Goal: Task Accomplishment & Management: Manage account settings

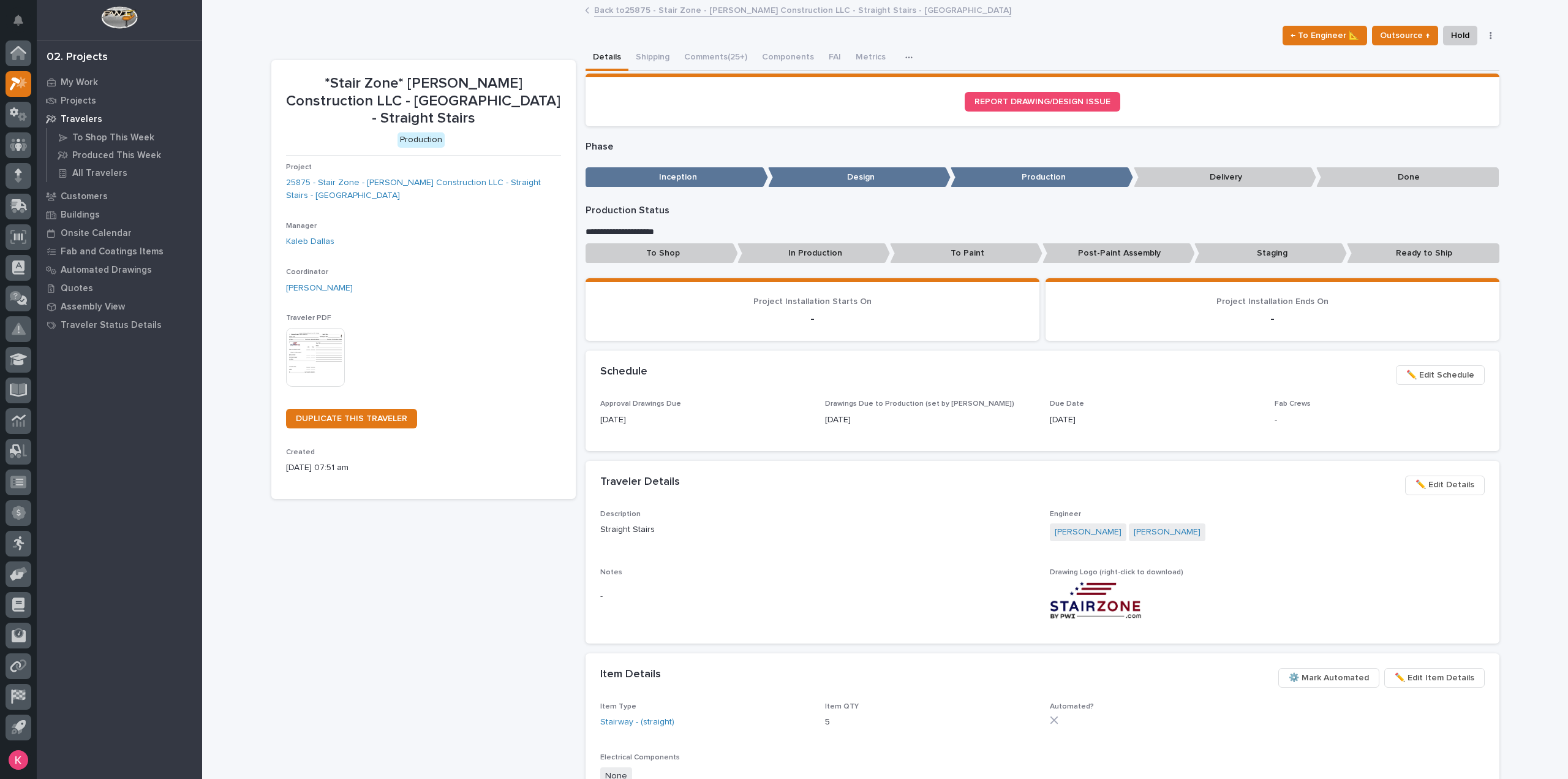
click at [642, 17] on div "Back to 25875 - Stair Zone - Landon W Roberts Construction LLC - Straight Stair…" at bounding box center [884, 11] width 612 height 17
click at [648, 12] on link "Back to 25875 - Stair Zone - Landon W Roberts Construction LLC - Straight Stair…" at bounding box center [802, 9] width 417 height 14
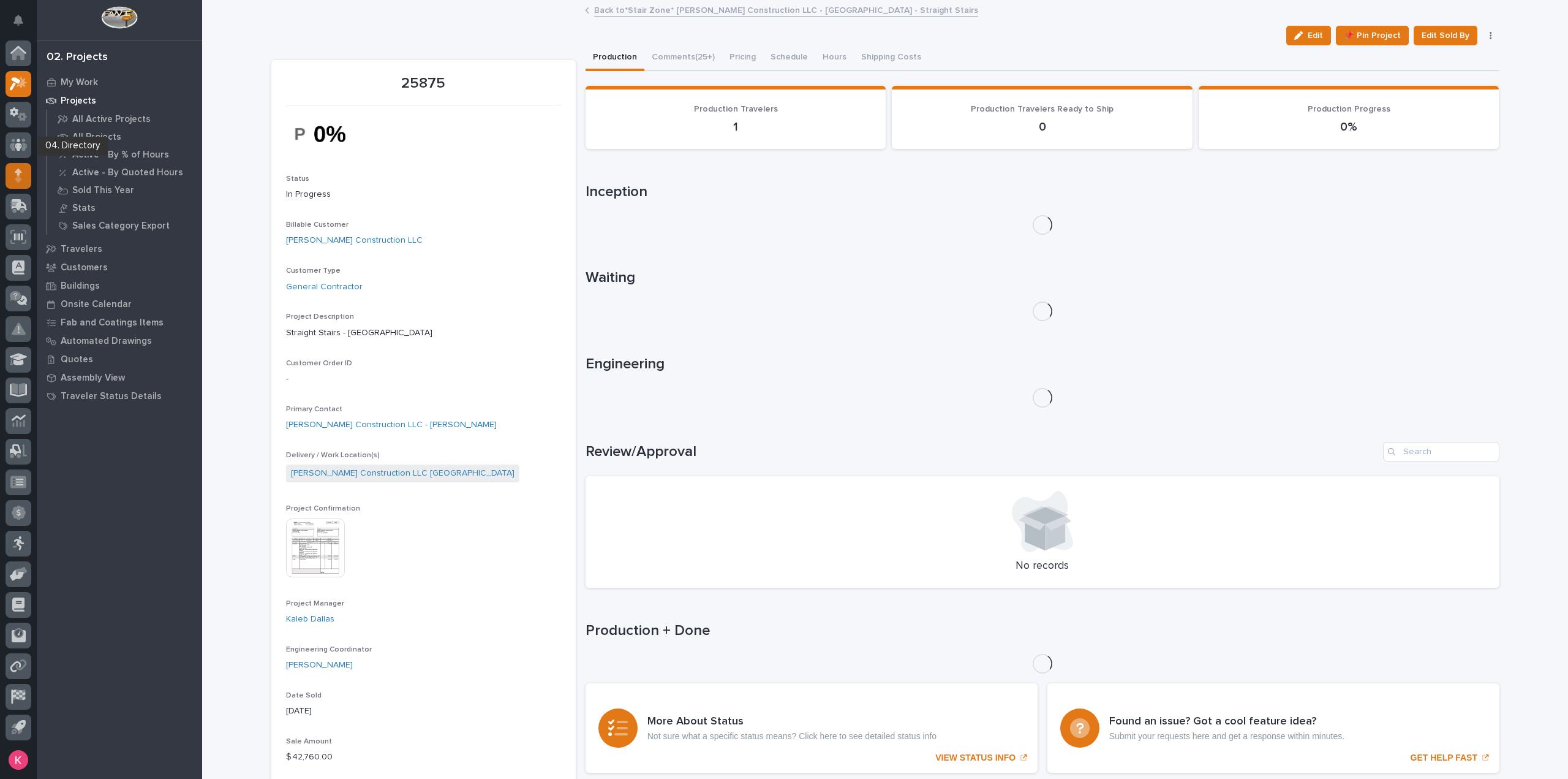
click at [16, 179] on icon at bounding box center [18, 179] width 7 height 7
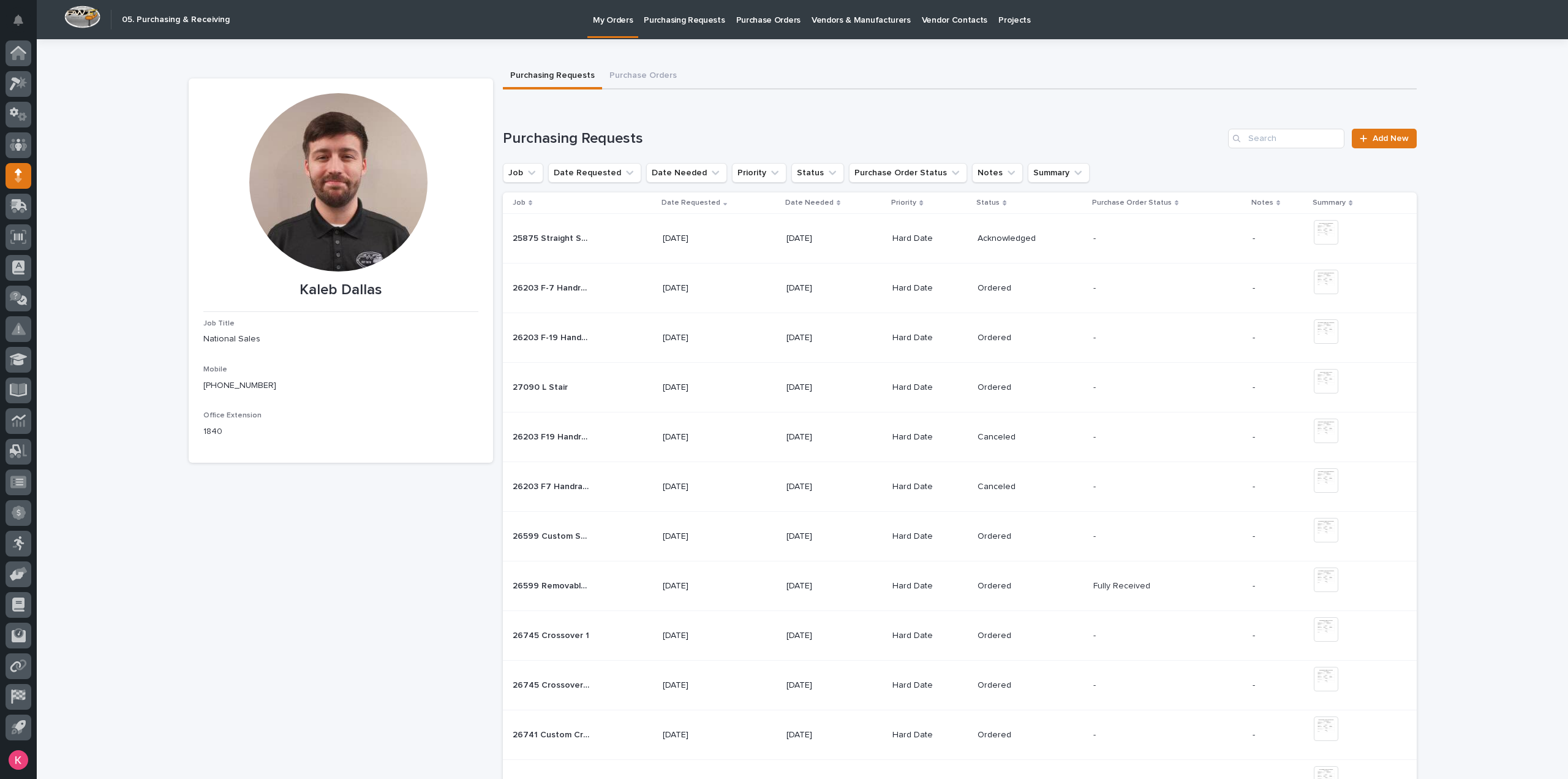
click at [1137, 233] on div "- -" at bounding box center [1168, 238] width 149 height 20
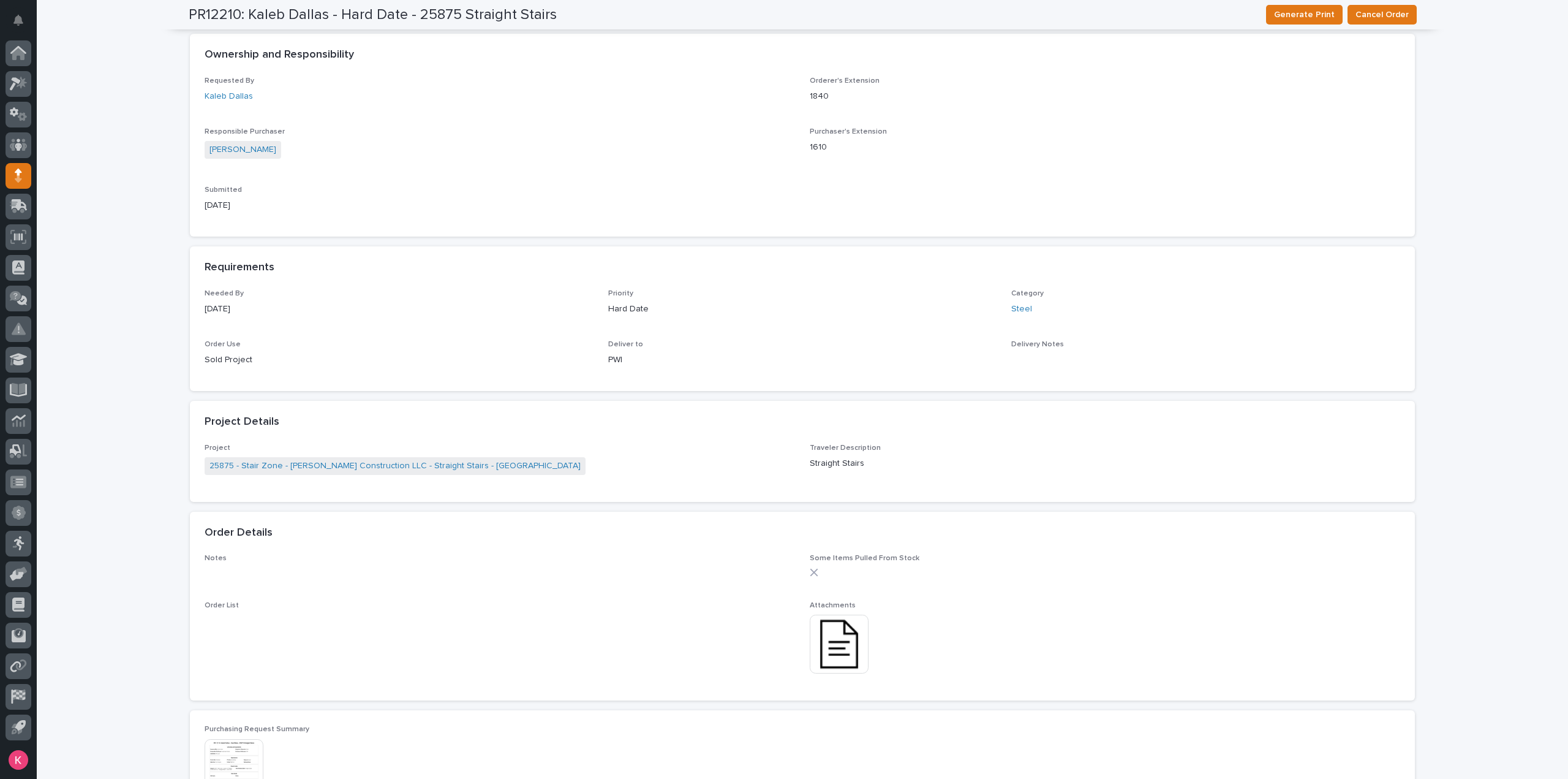
scroll to position [797, 0]
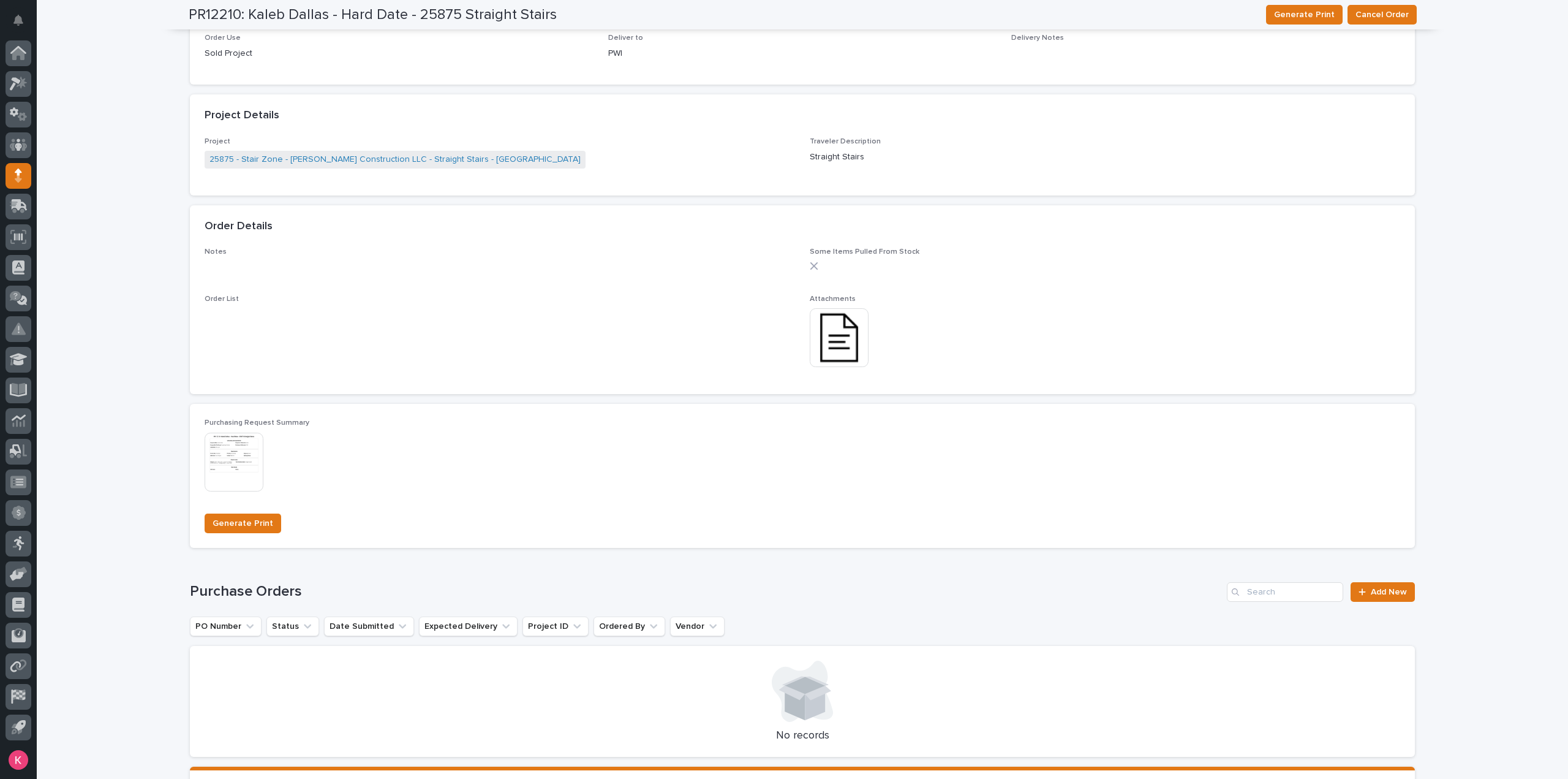
click at [194, 459] on div "Purchasing Request Summary This file cannot be opened Download File Generate Pr…" at bounding box center [802, 475] width 1225 height 143
click at [242, 468] on img at bounding box center [234, 462] width 59 height 59
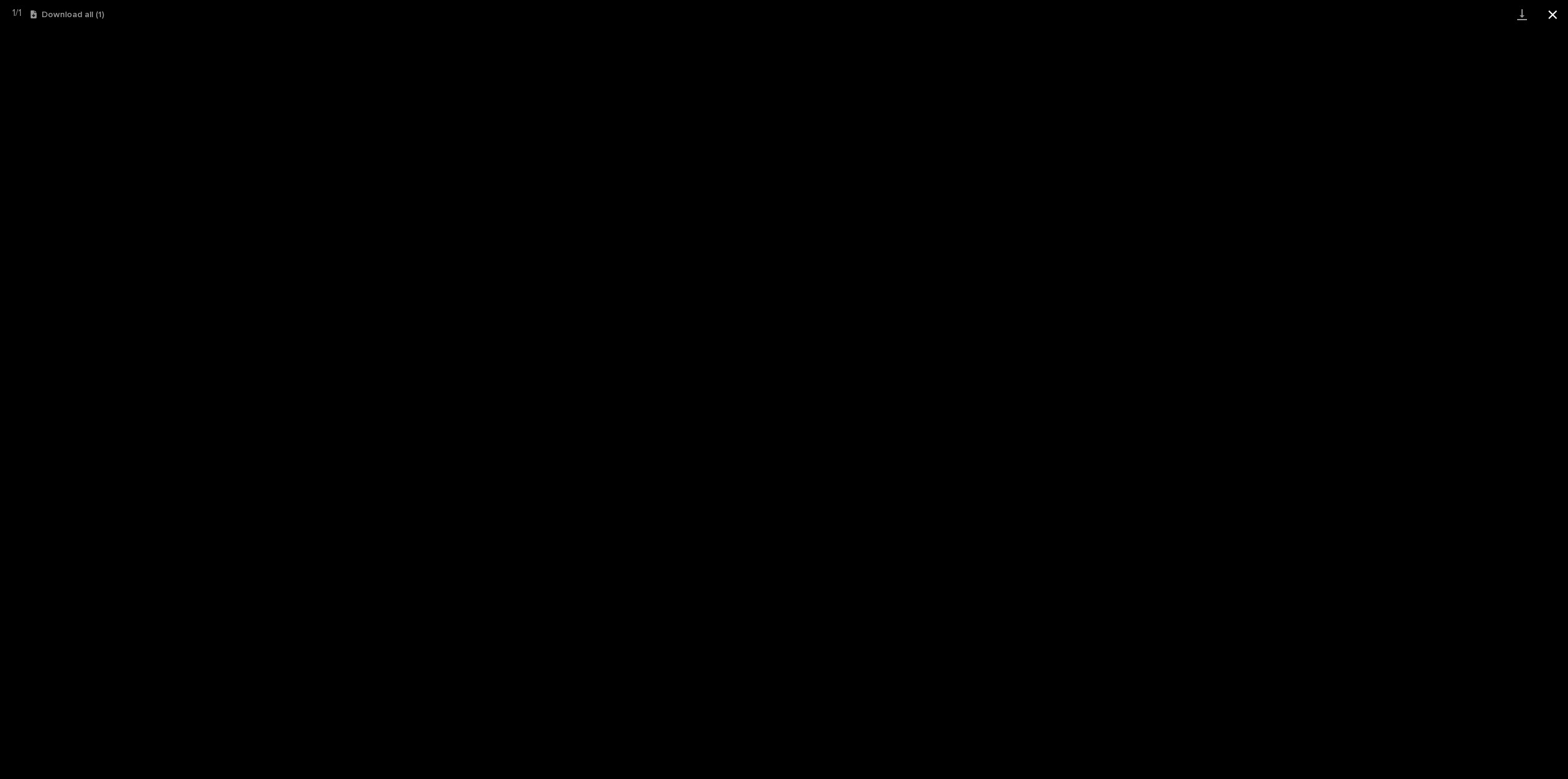
click at [1560, 12] on button "Close gallery" at bounding box center [1553, 15] width 31 height 29
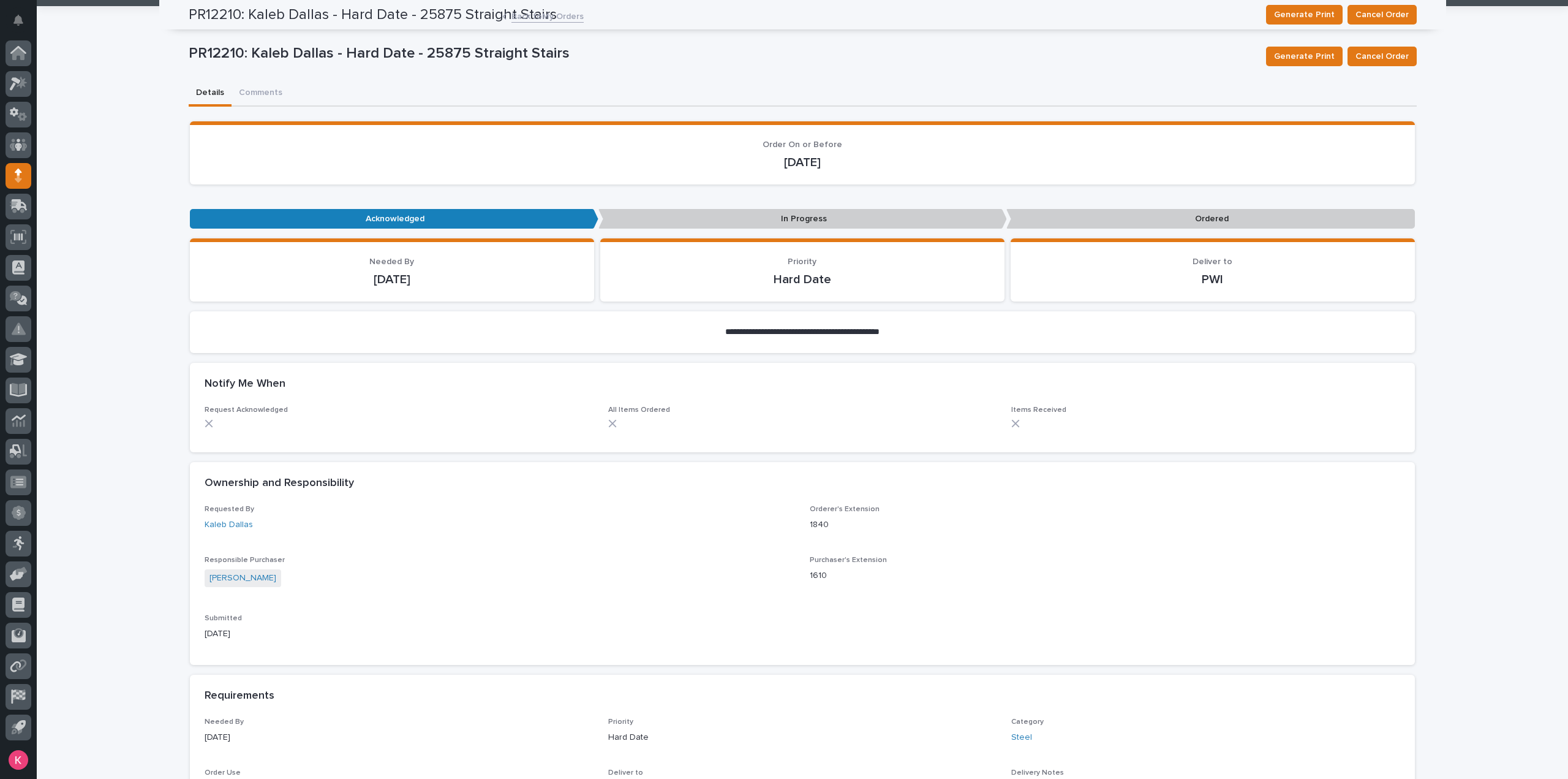
scroll to position [0, 0]
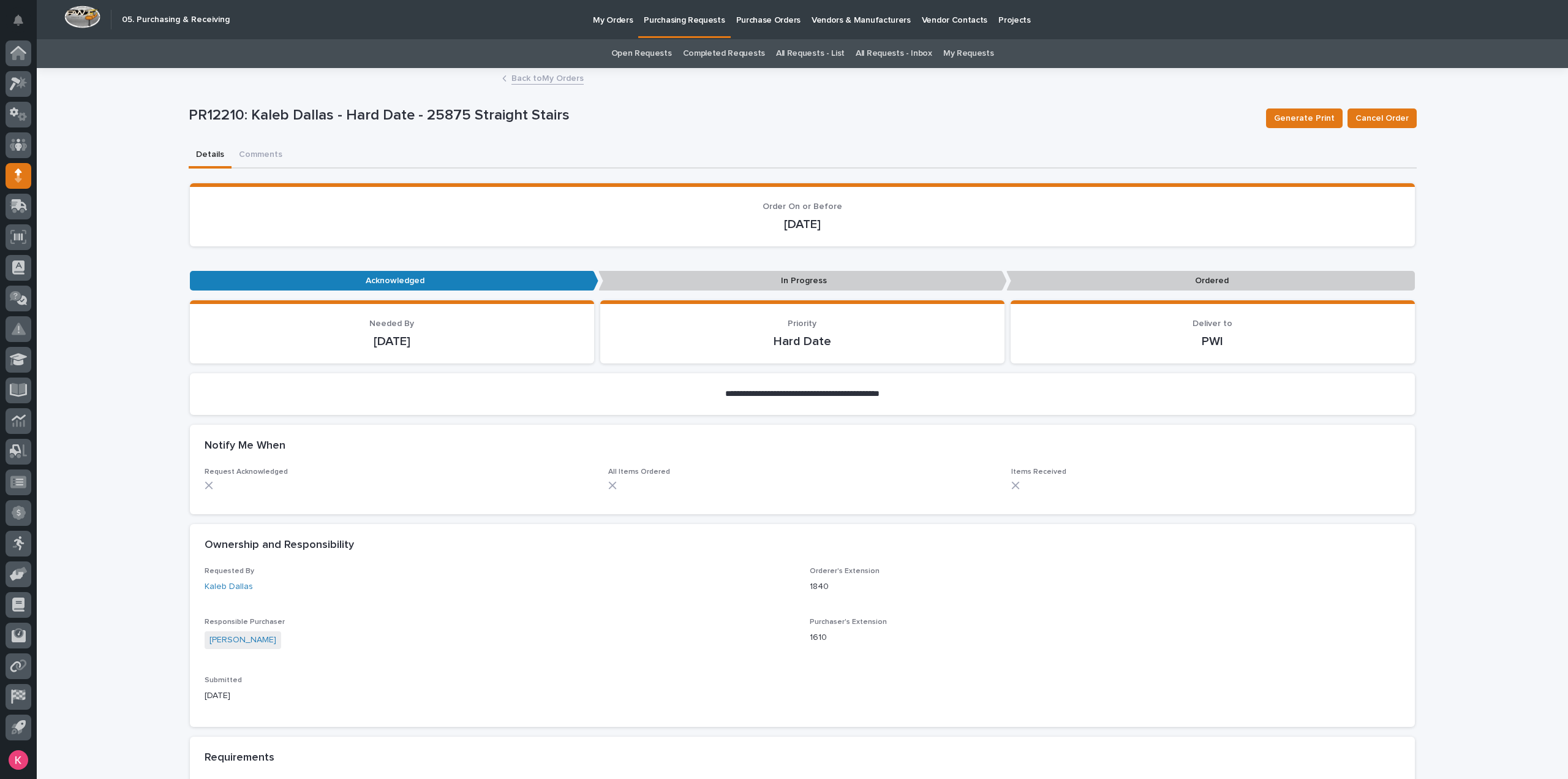
click at [561, 81] on link "Back to My Orders" at bounding box center [547, 77] width 72 height 14
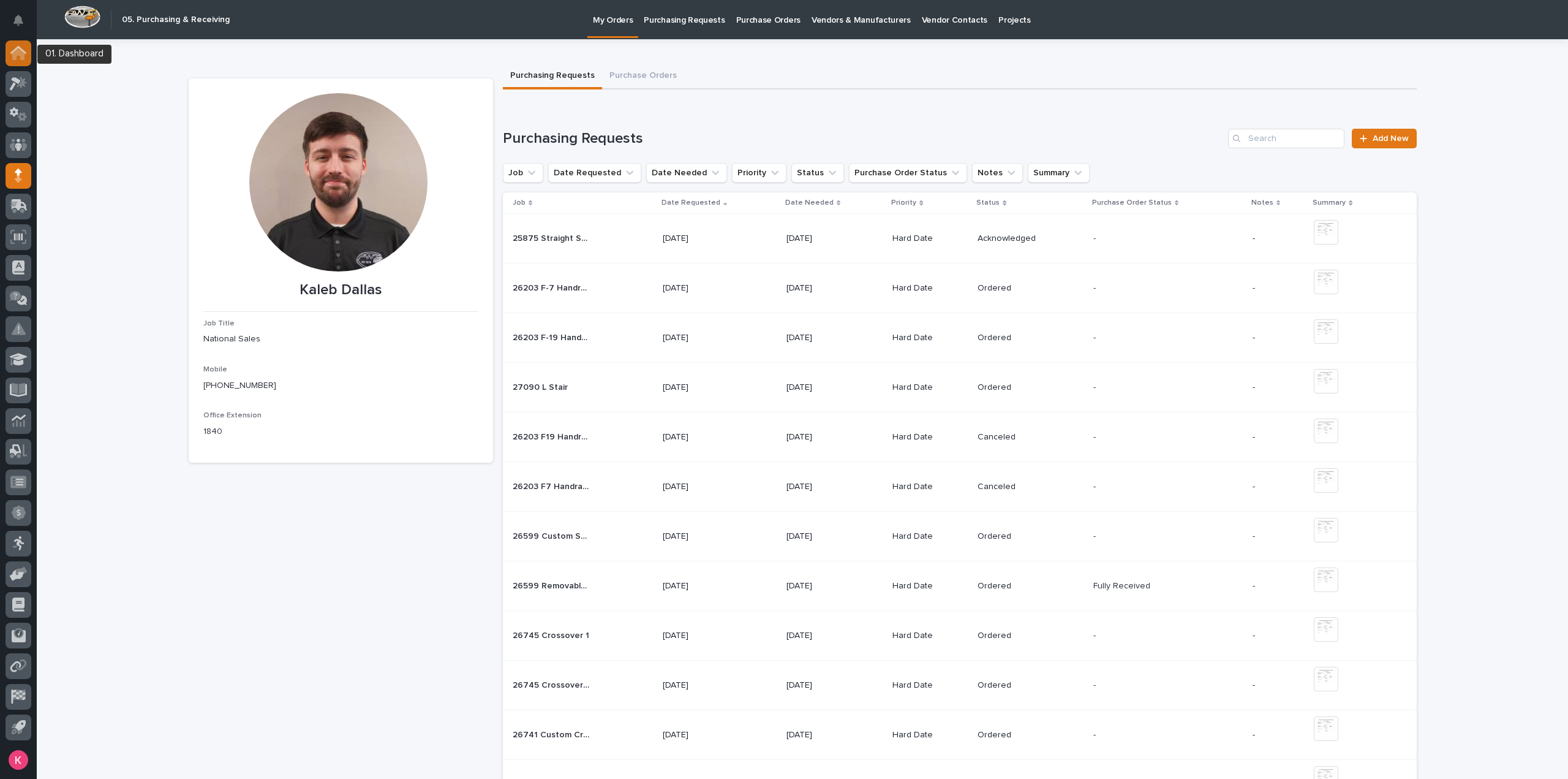
click at [22, 54] on icon at bounding box center [18, 54] width 12 height 12
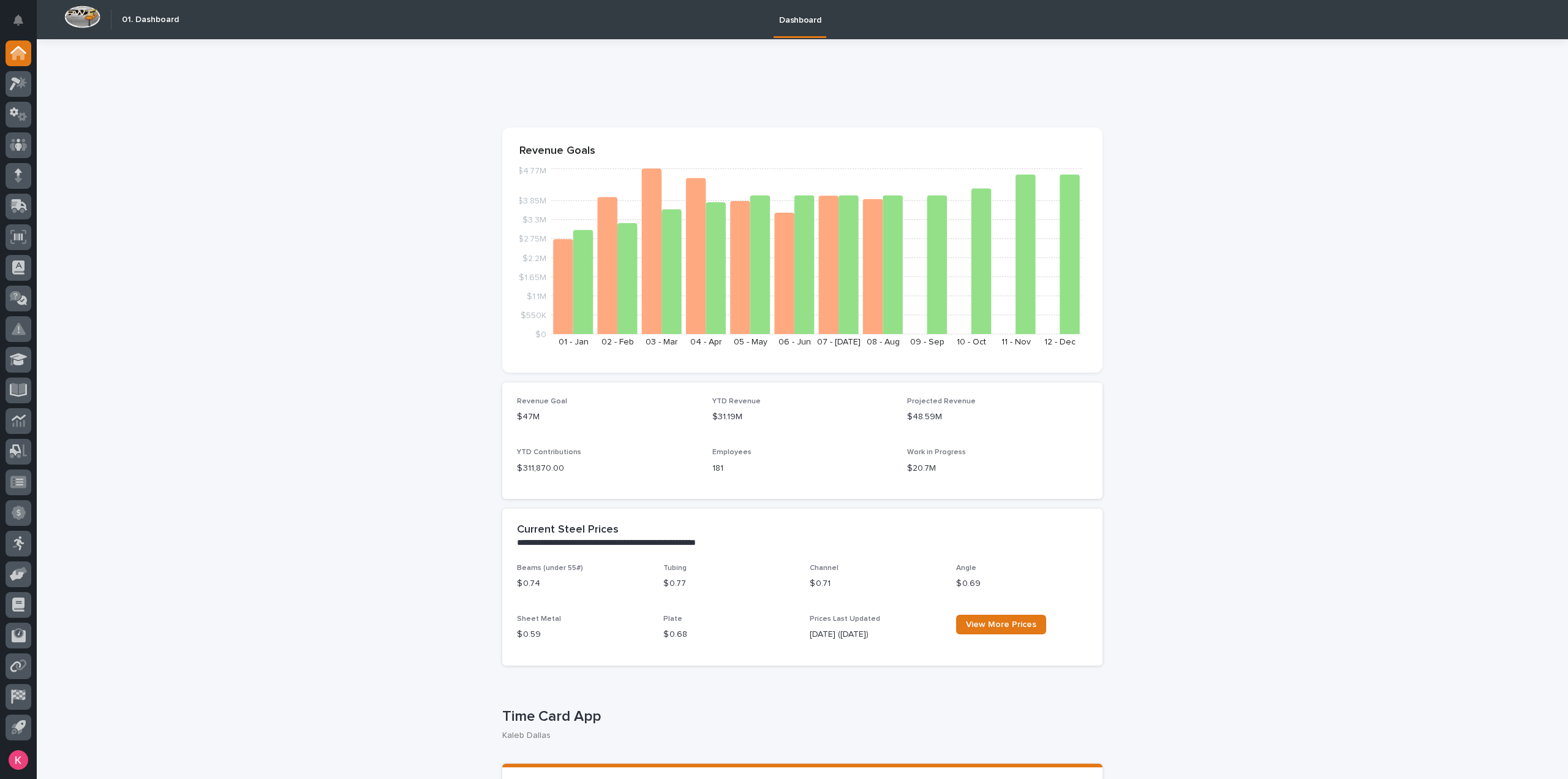
click at [18, 9] on button "Notifications" at bounding box center [18, 21] width 26 height 26
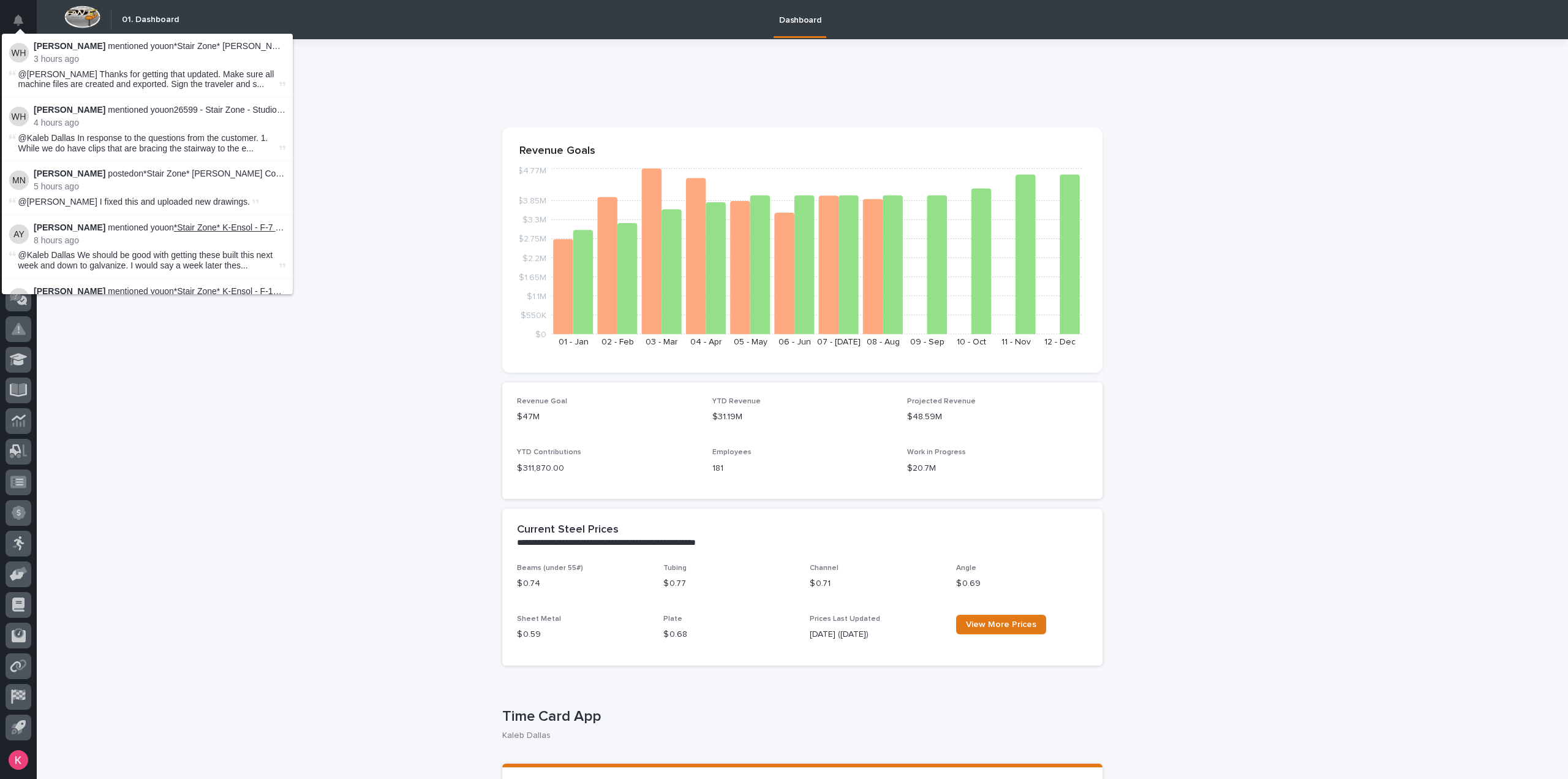
click at [215, 223] on link "*Stair Zone* K-Ensol - F-7 Handrail Ext" at bounding box center [248, 227] width 148 height 10
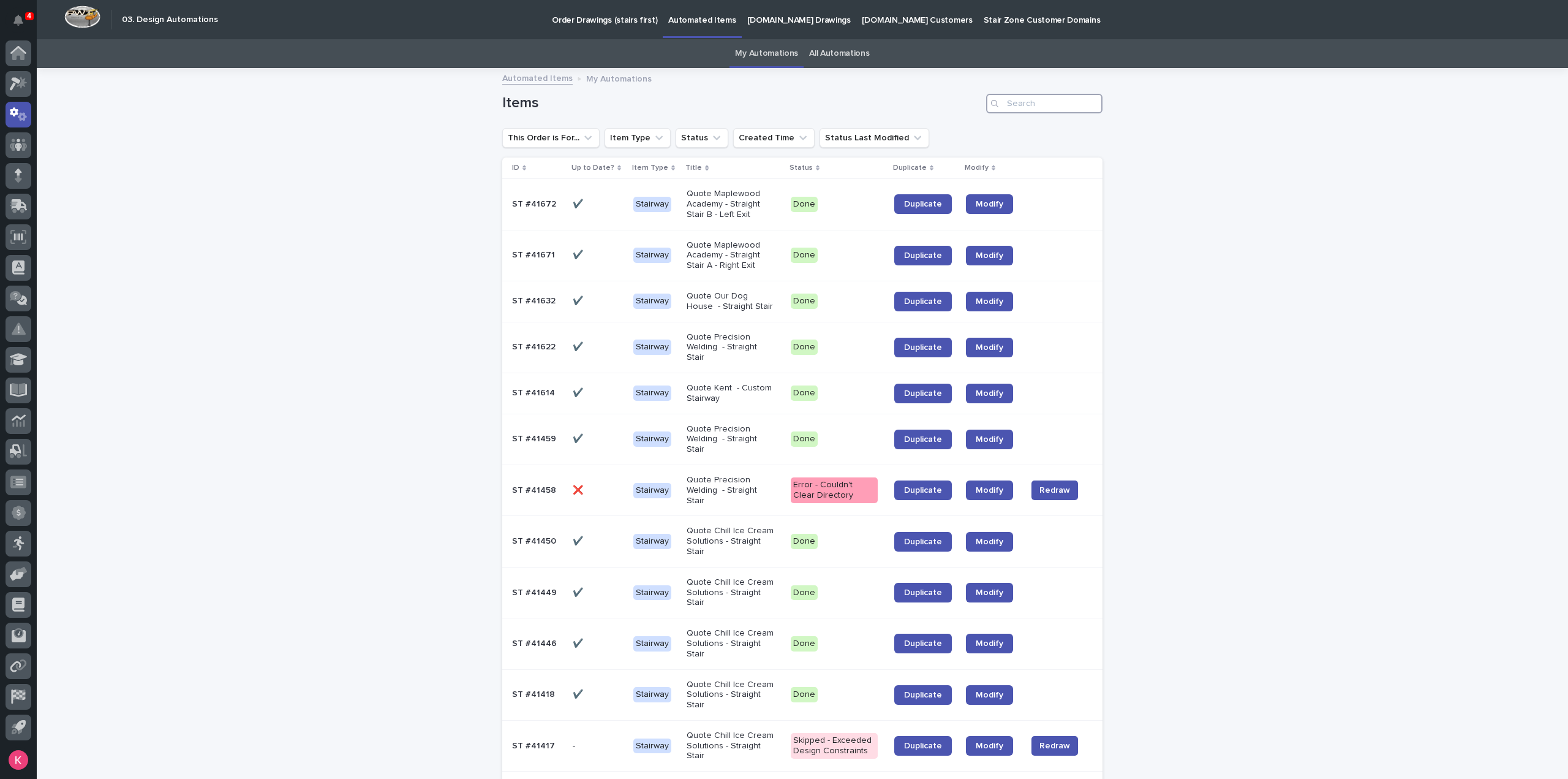
click at [1042, 96] on input "Search" at bounding box center [1045, 104] width 116 height 20
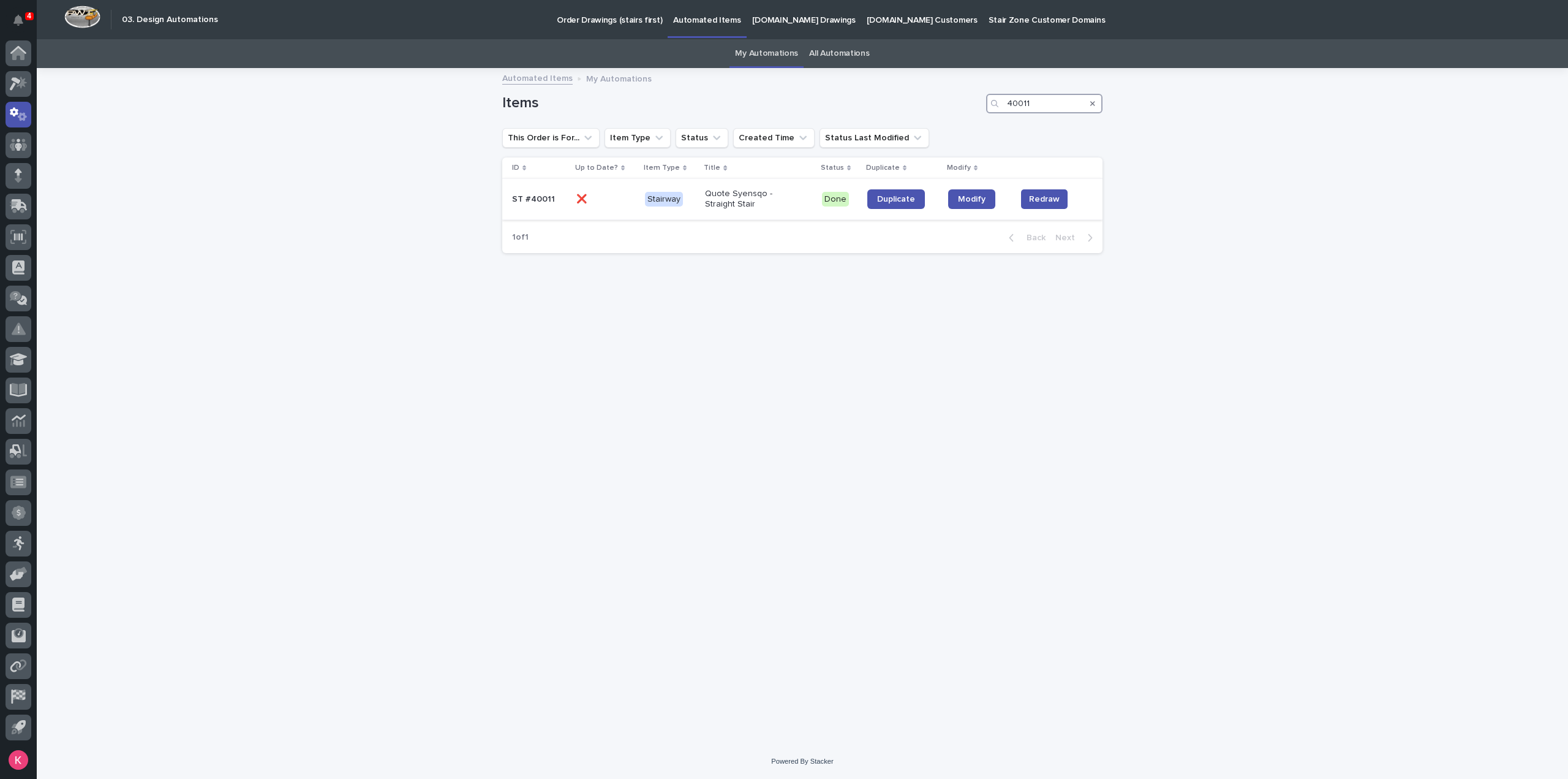
type input "40011"
click at [963, 210] on div "Modify" at bounding box center [977, 199] width 59 height 29
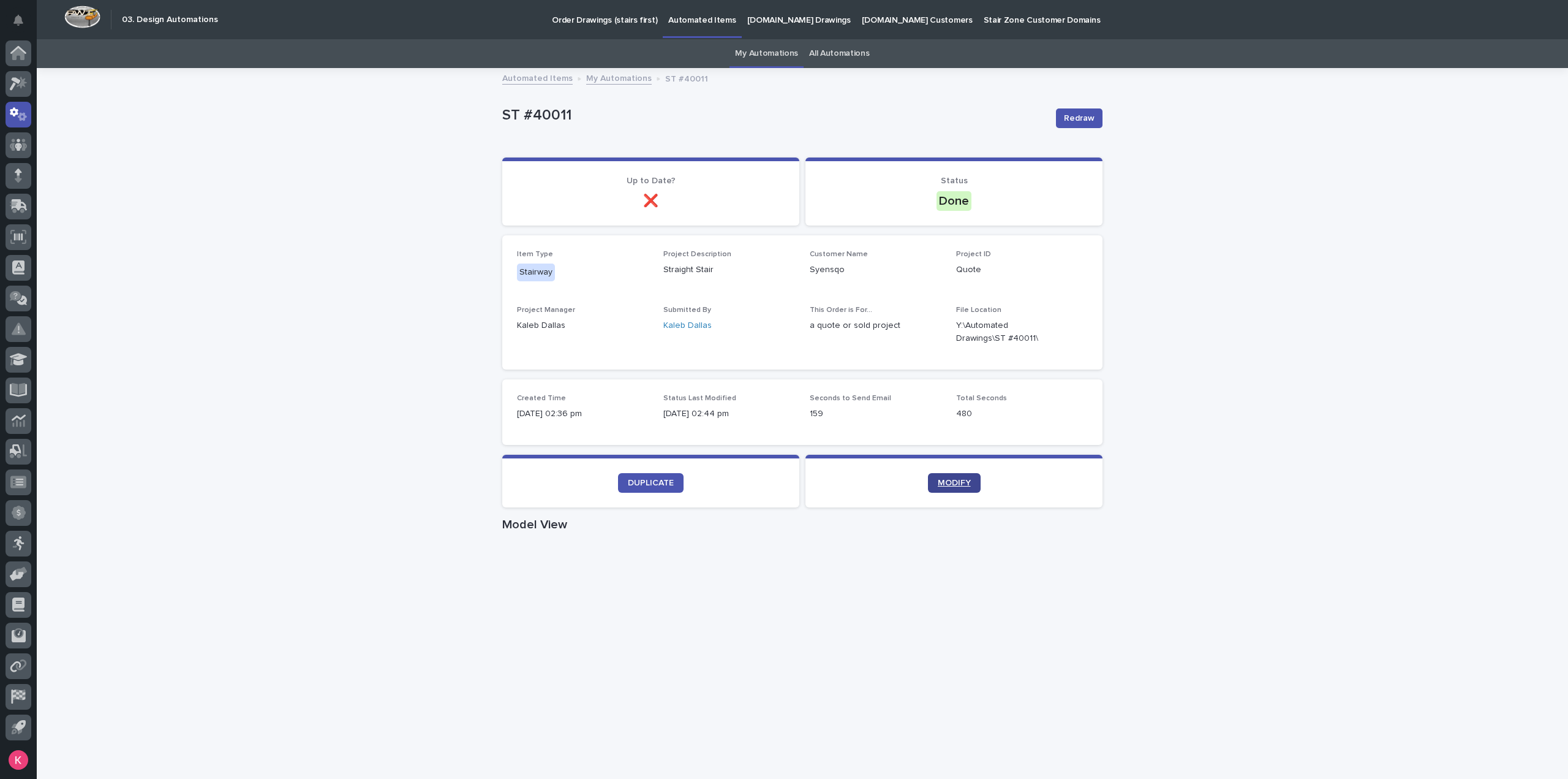
click at [963, 476] on link "MODIFY" at bounding box center [954, 483] width 53 height 20
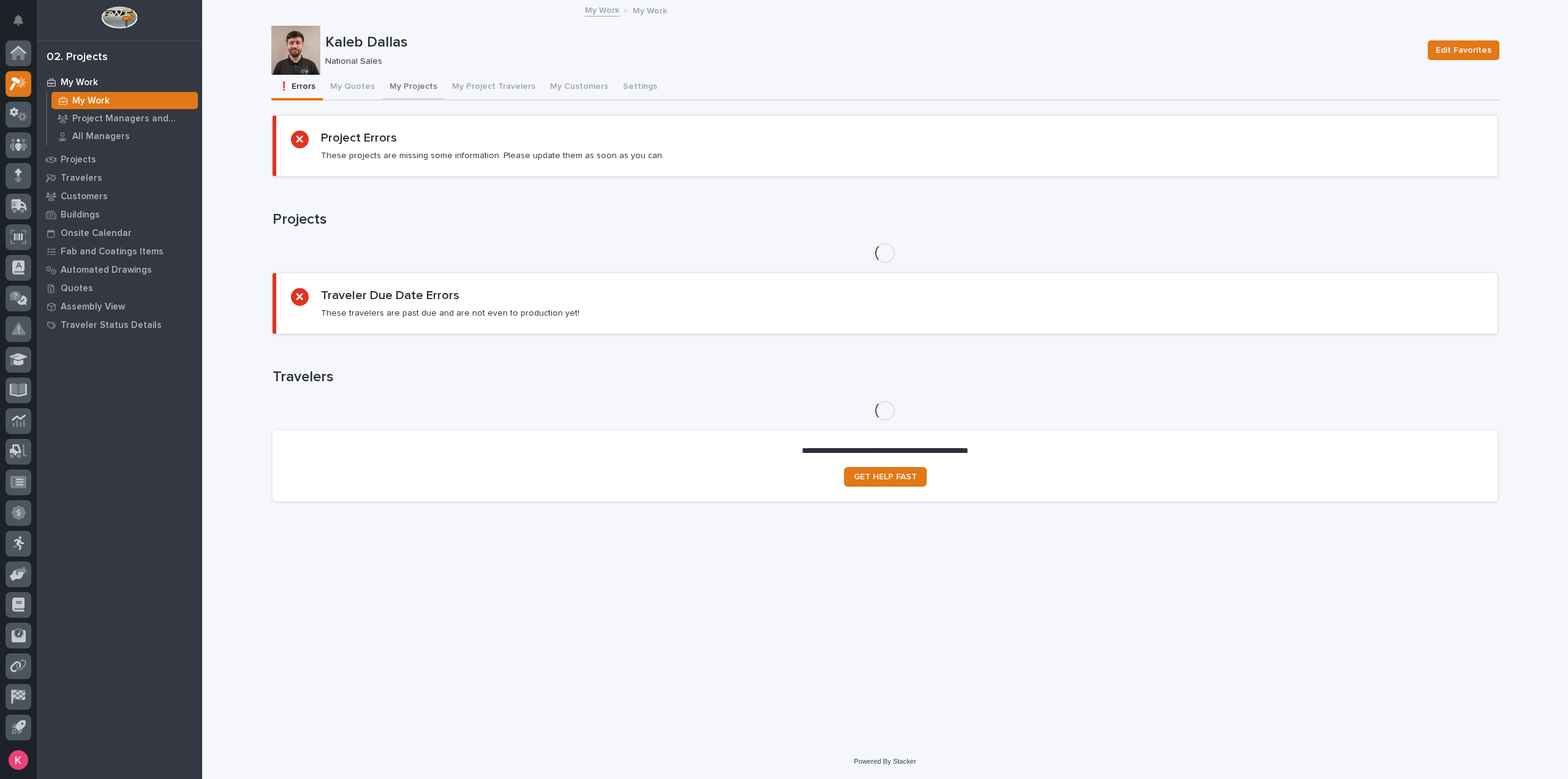
click at [398, 87] on button "My Projects" at bounding box center [414, 88] width 63 height 26
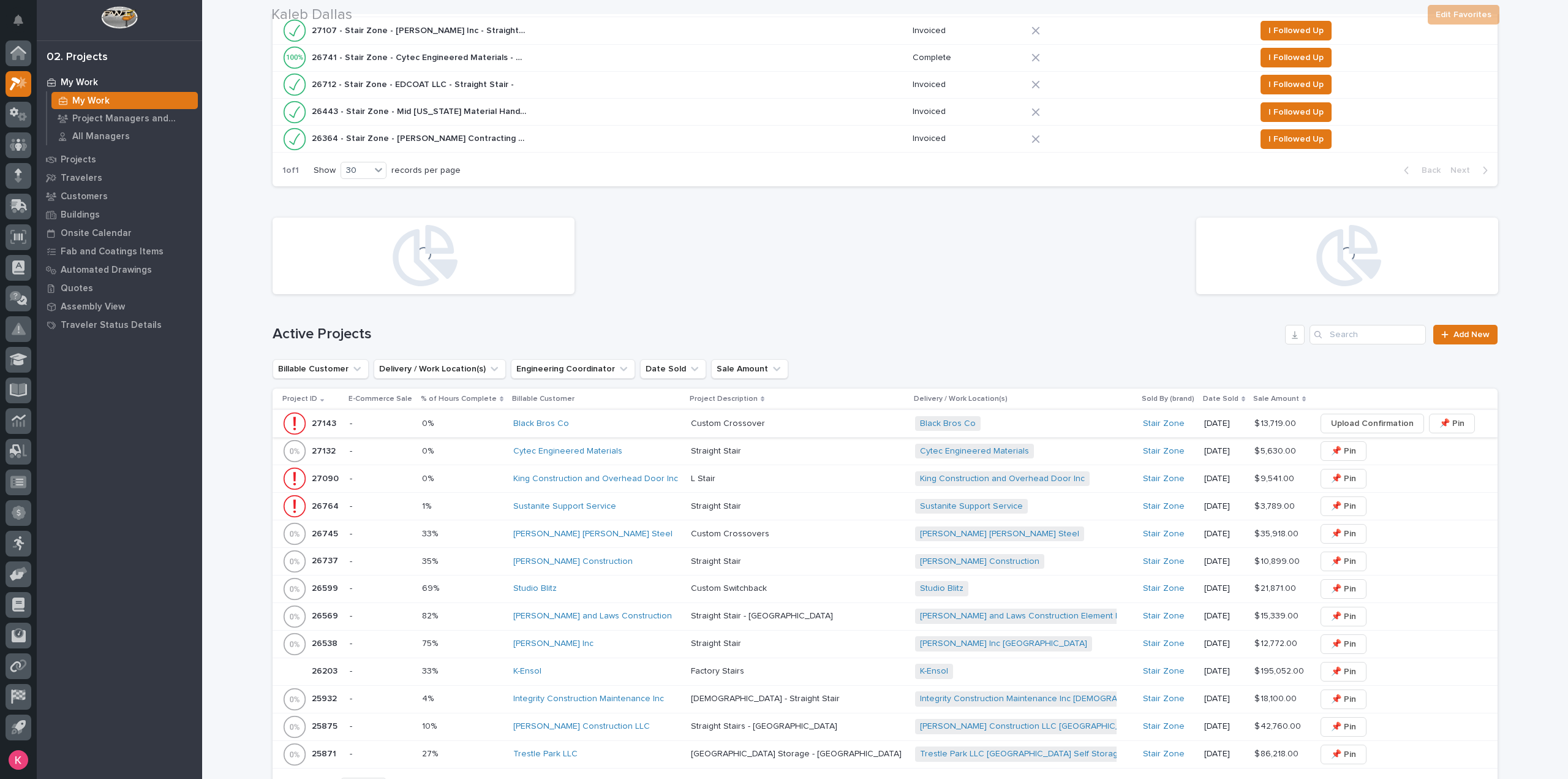
scroll to position [366, 0]
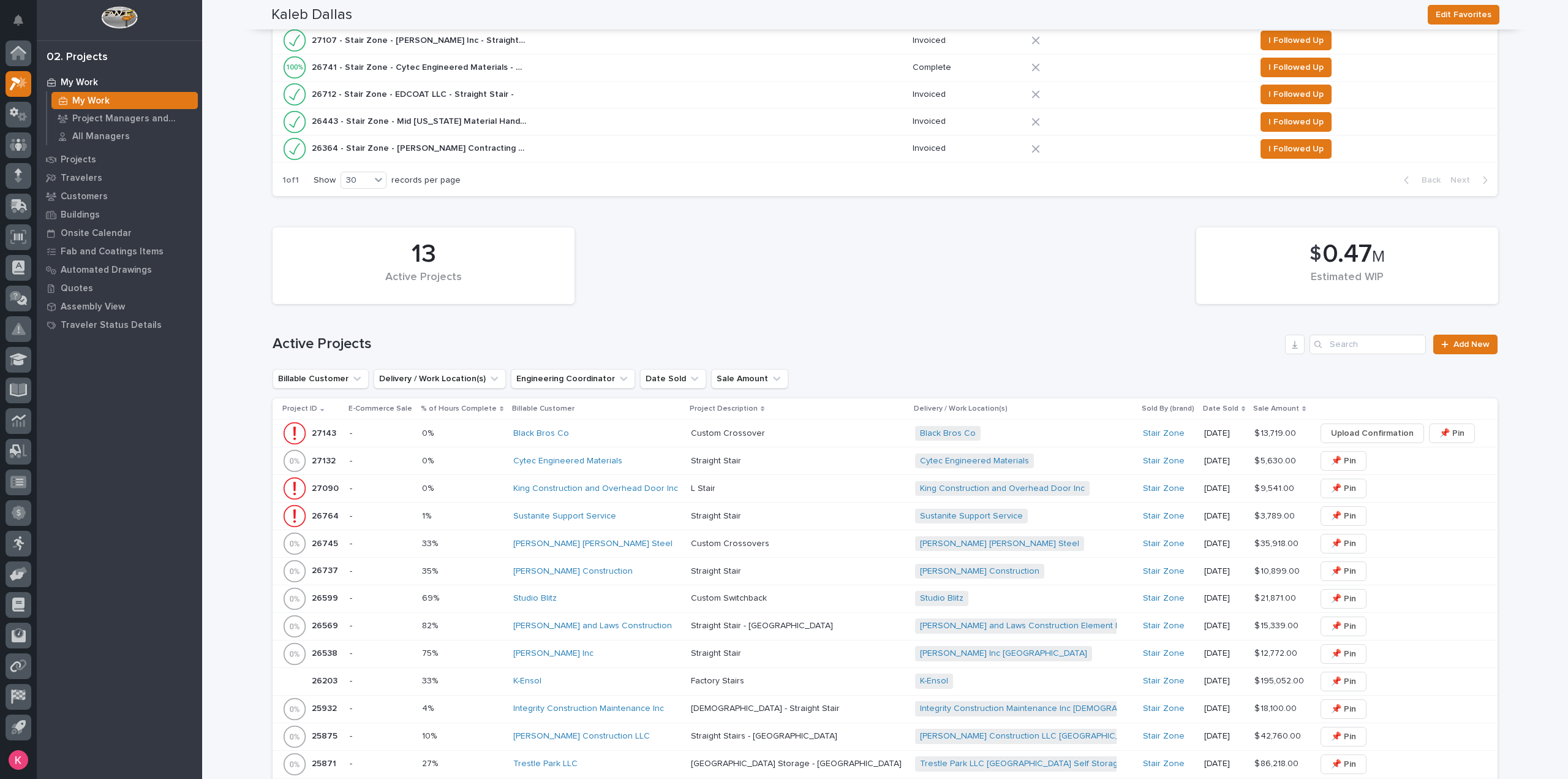
click at [669, 465] on div "Cytec Engineered Materials" at bounding box center [597, 461] width 168 height 20
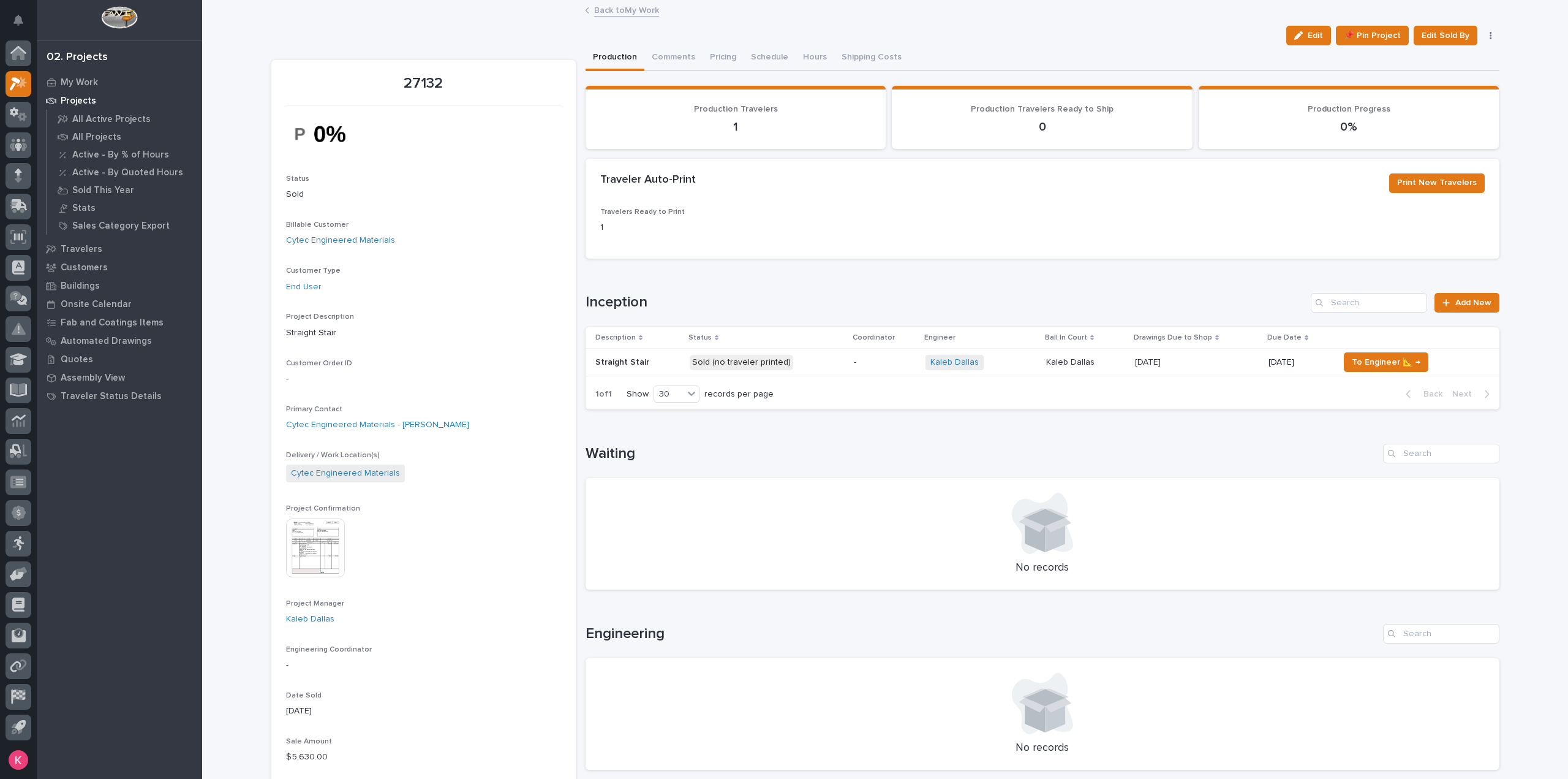
click at [988, 371] on div "Kaleb Dallas + 0" at bounding box center [981, 362] width 111 height 25
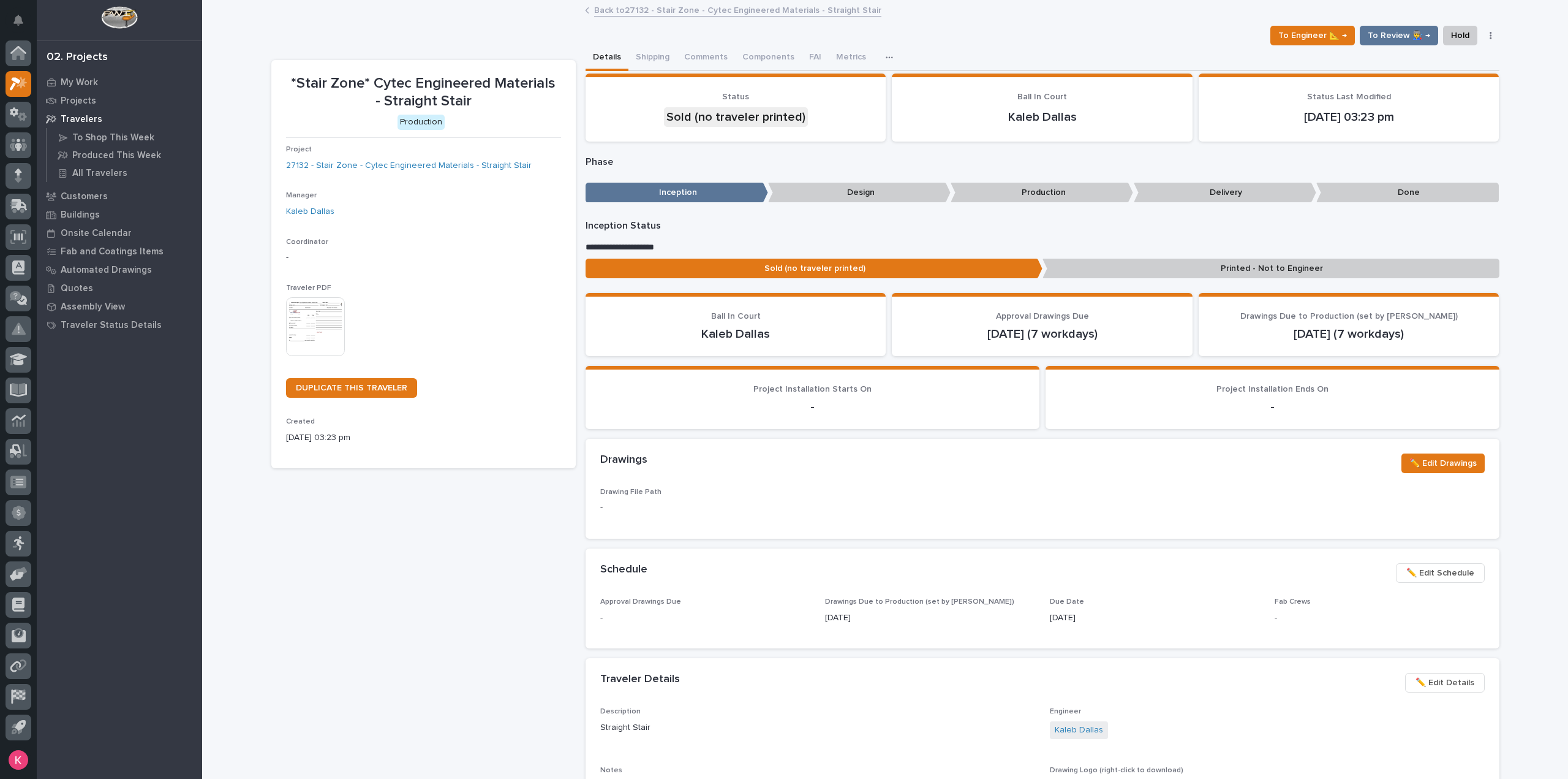
click at [316, 327] on img at bounding box center [315, 327] width 59 height 59
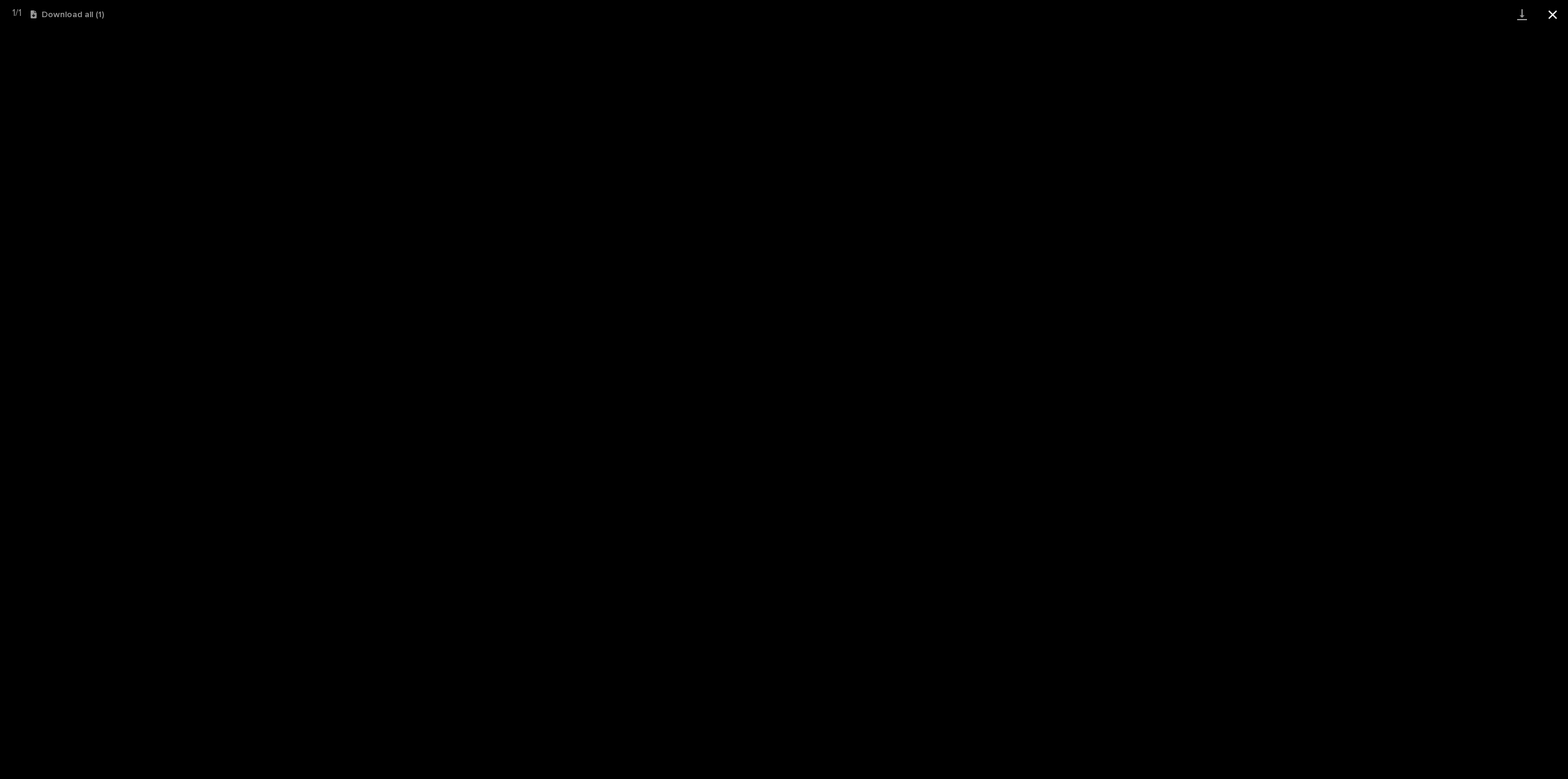
drag, startPoint x: 1548, startPoint y: 18, endPoint x: 1545, endPoint y: 24, distance: 6.7
click at [1548, 18] on button "Close gallery" at bounding box center [1553, 15] width 31 height 29
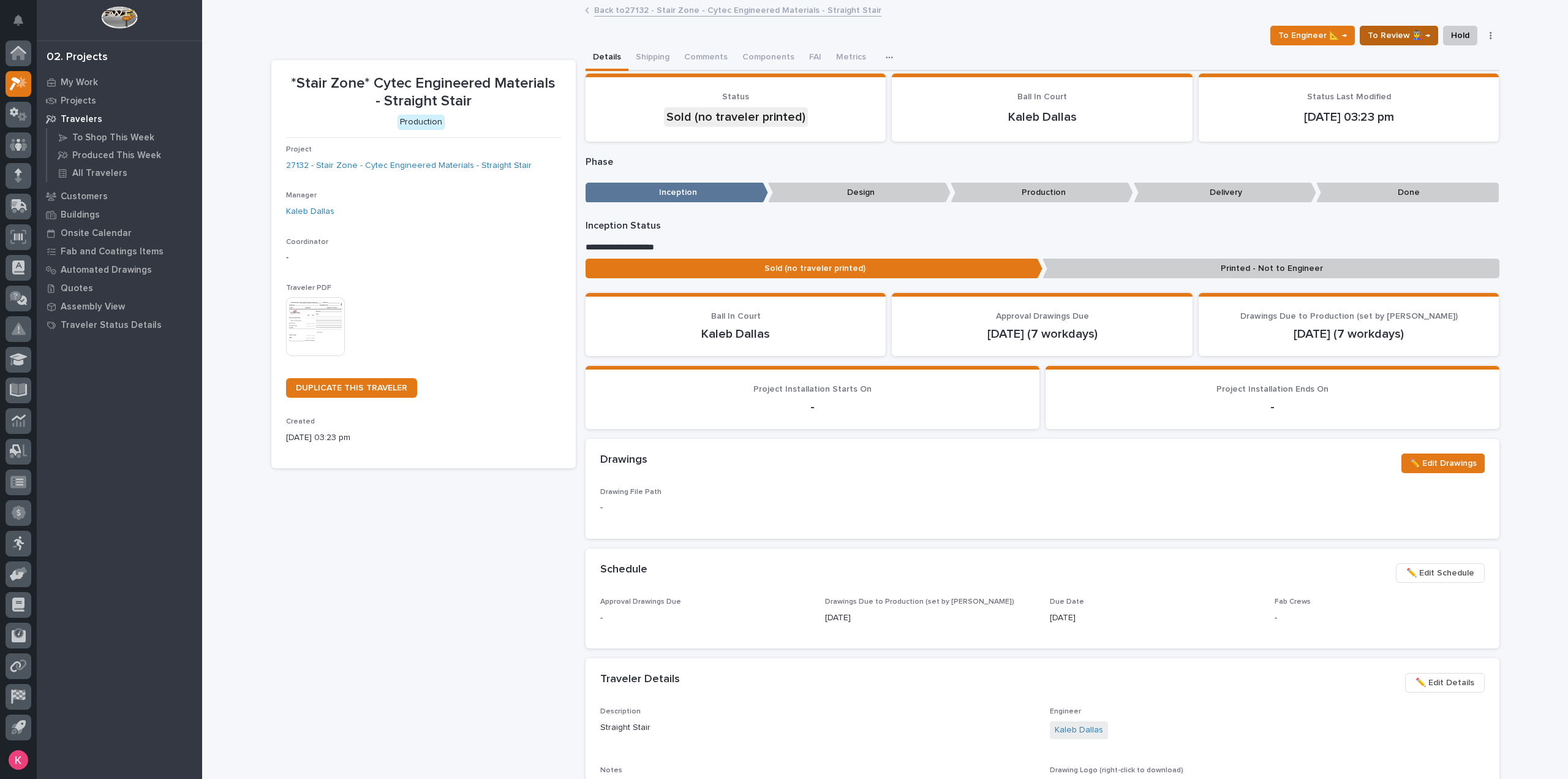
click at [1394, 39] on span "To Review 👨‍🏭 →" at bounding box center [1399, 35] width 63 height 15
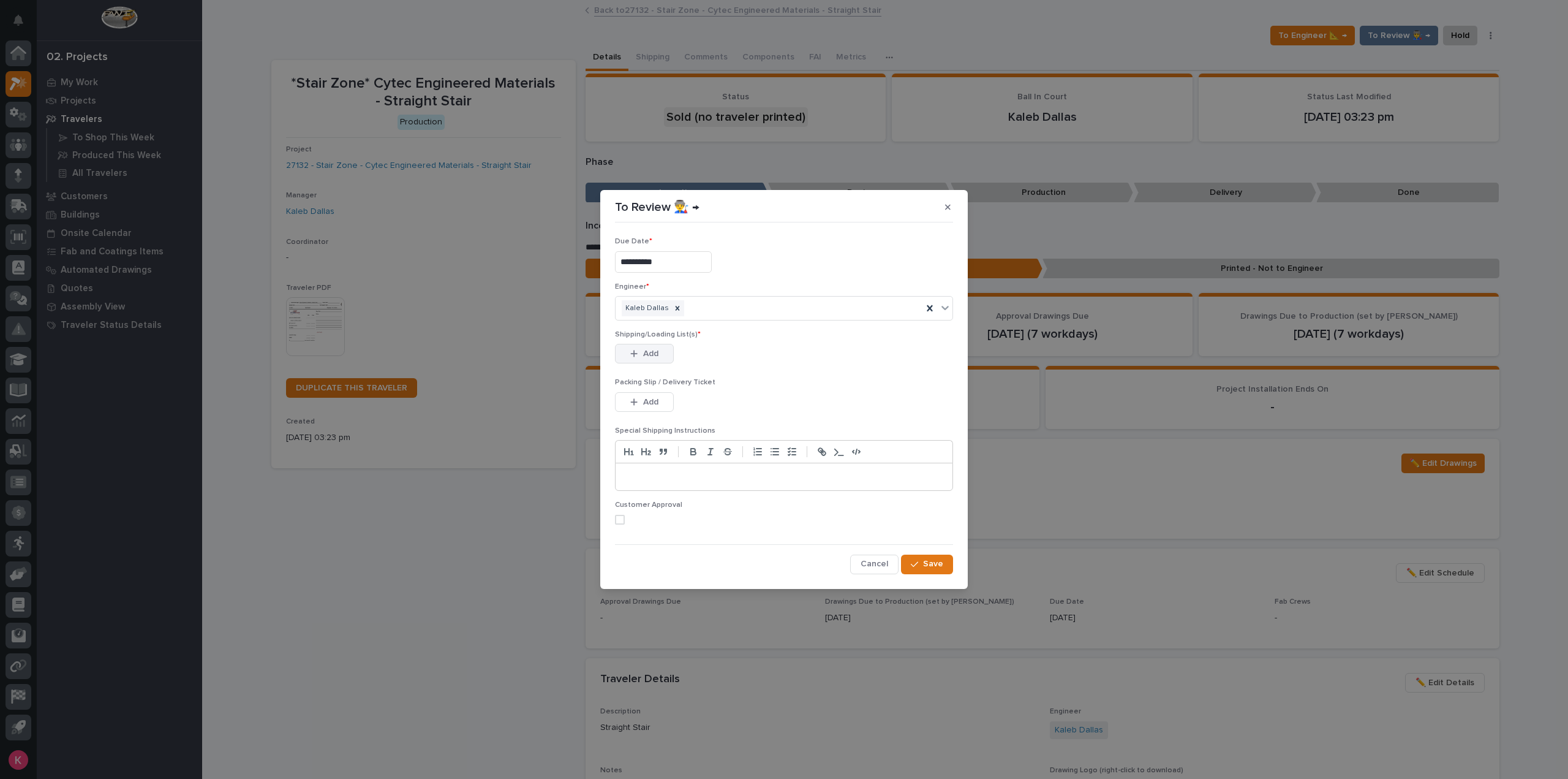
click at [640, 347] on button "Add" at bounding box center [644, 353] width 59 height 20
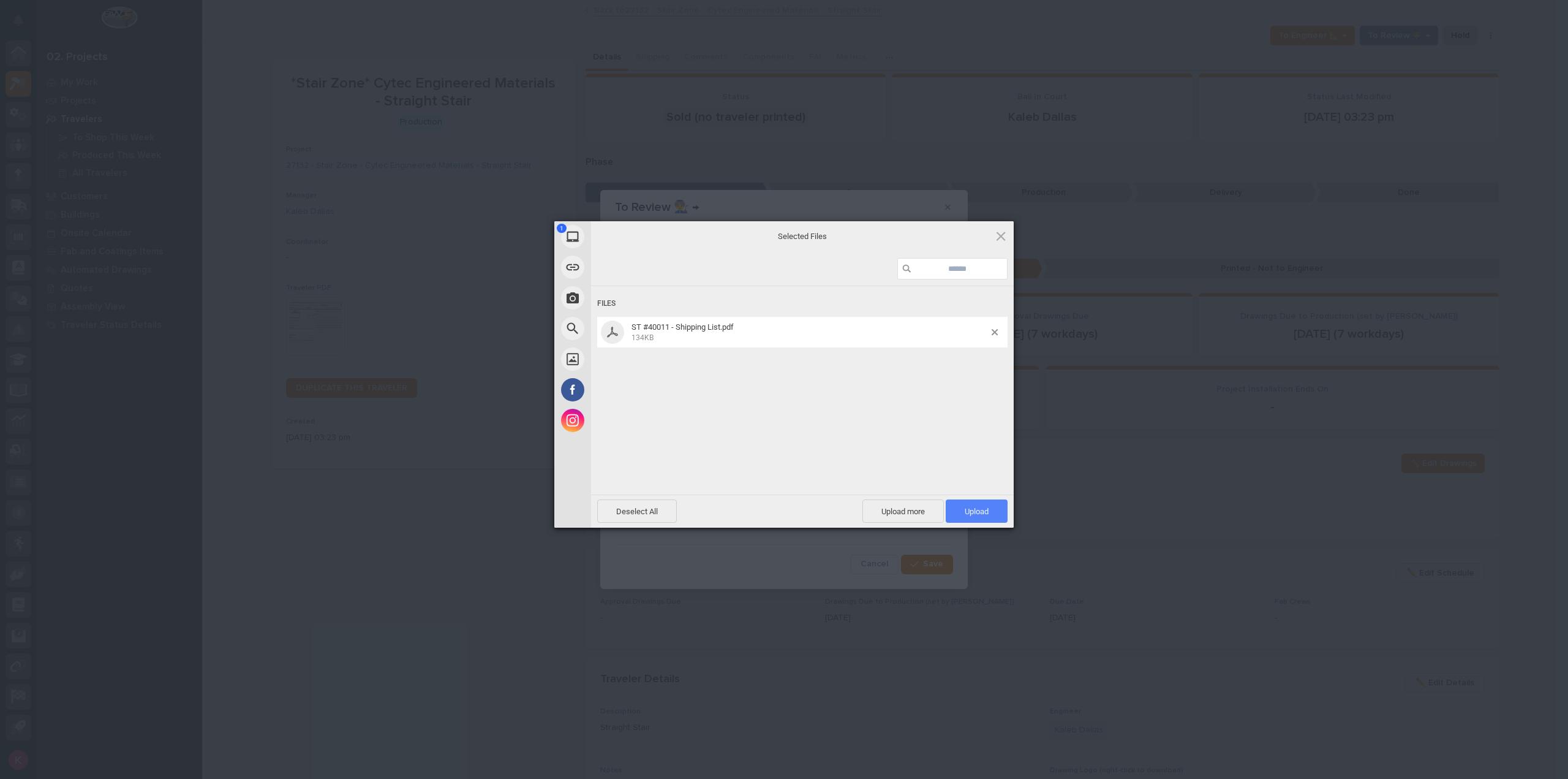
click at [990, 511] on span "Upload 1" at bounding box center [976, 511] width 62 height 23
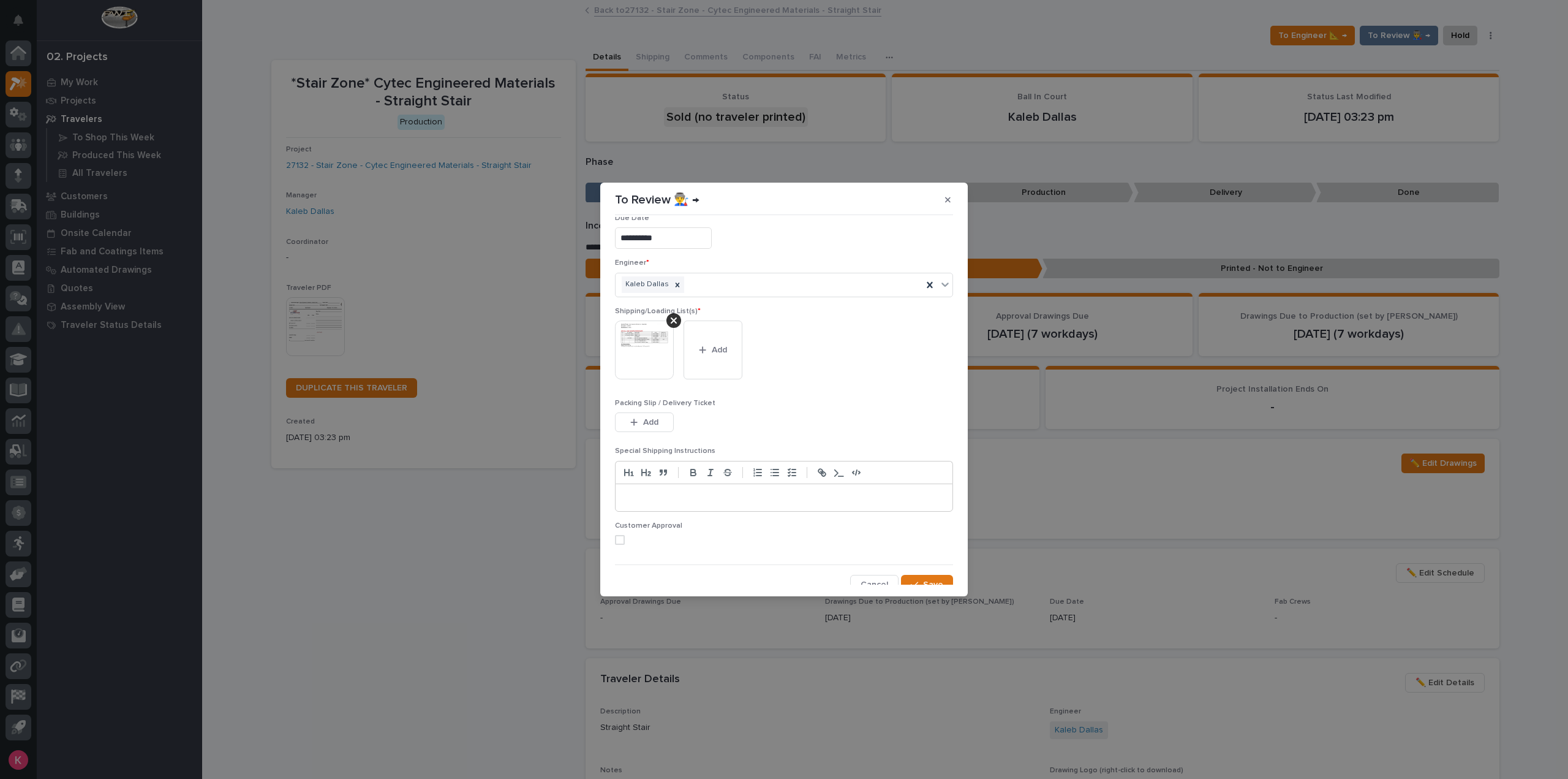
scroll to position [25, 0]
click at [925, 573] on span "Save" at bounding box center [933, 576] width 20 height 11
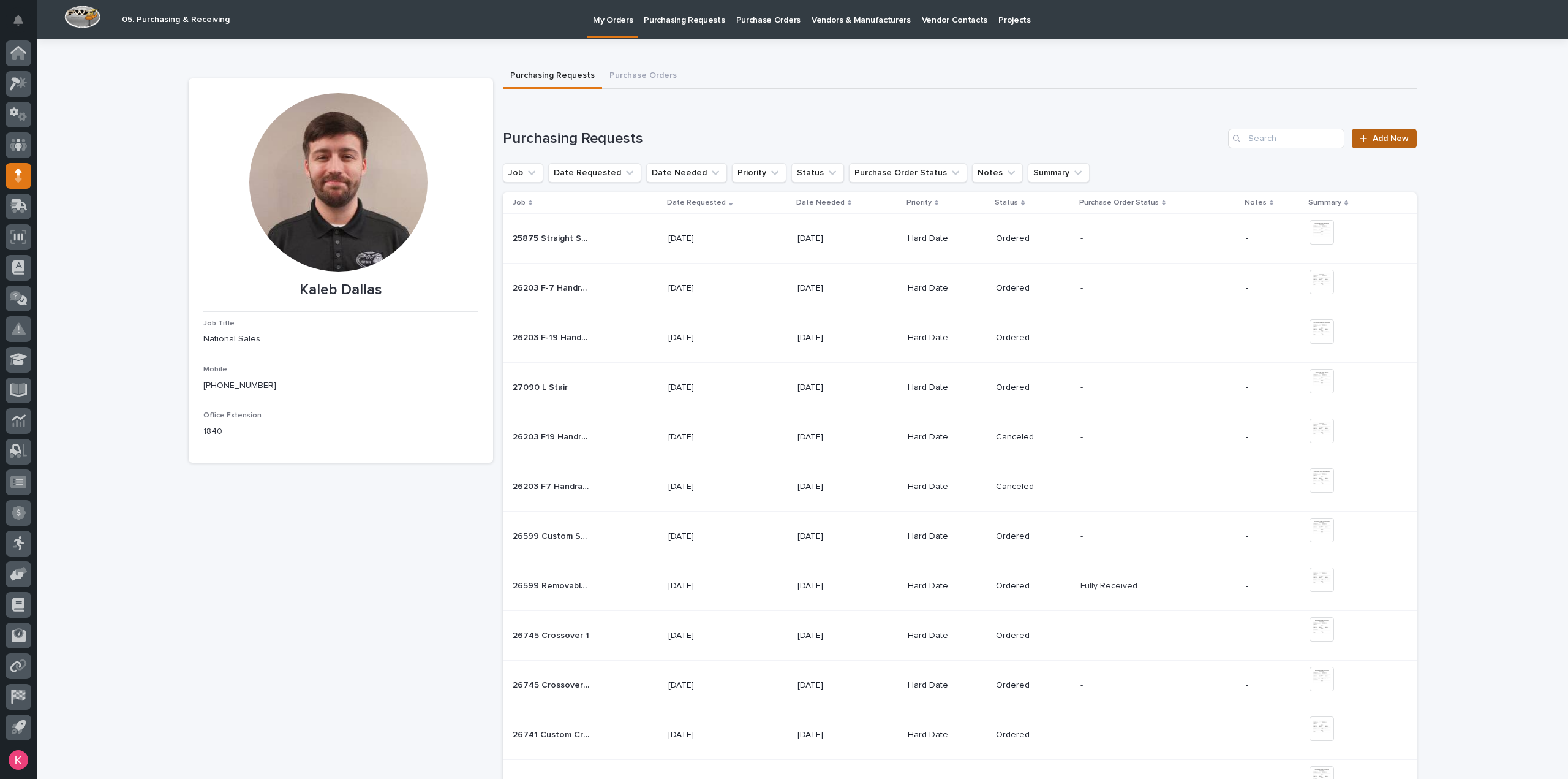
click at [1398, 136] on span "Add New" at bounding box center [1390, 138] width 36 height 8
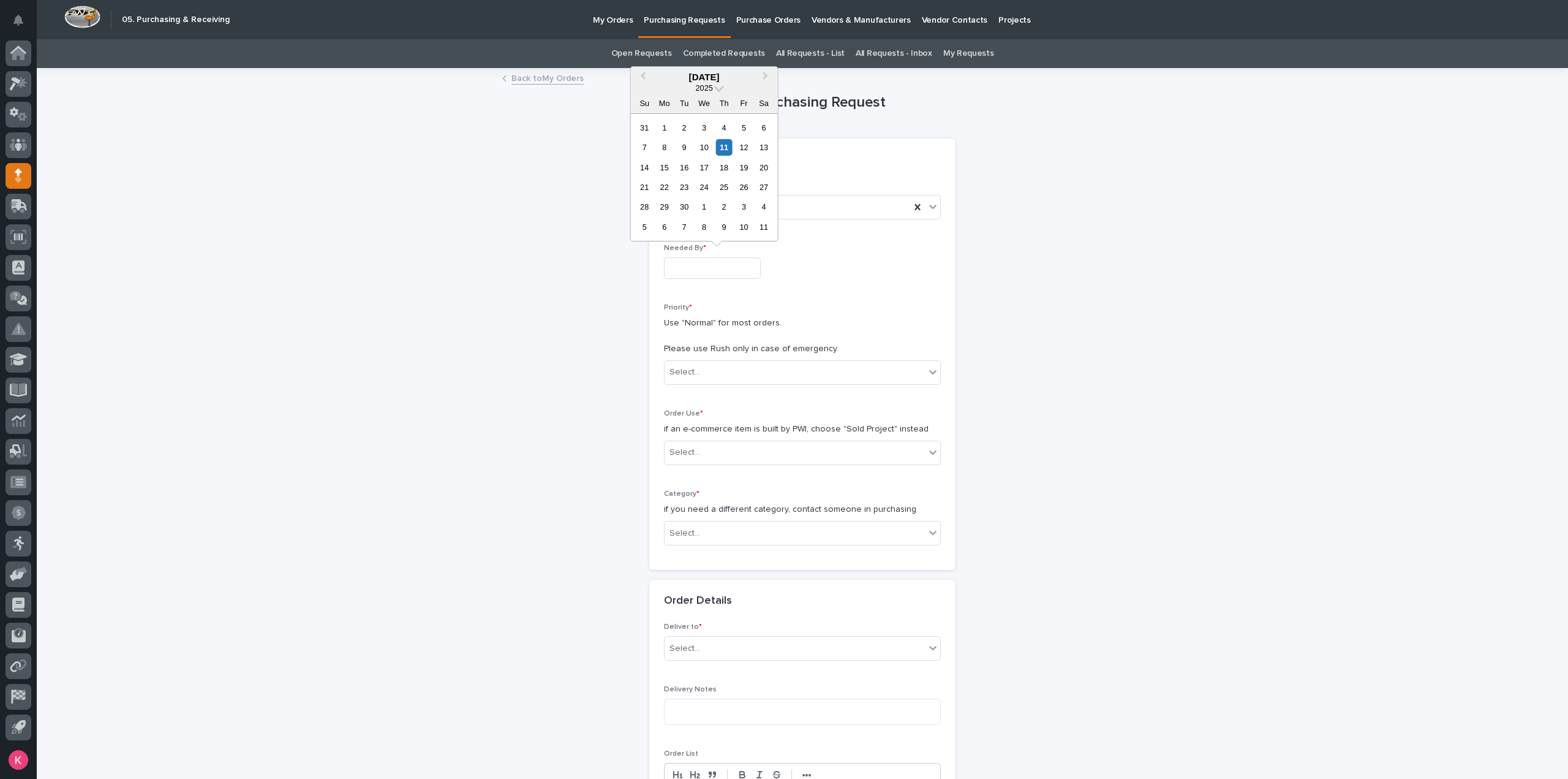
click at [702, 270] on input "text" at bounding box center [712, 268] width 97 height 21
click at [667, 167] on div "15" at bounding box center [664, 168] width 17 height 17
type input "**********"
click at [727, 373] on div "Select..." at bounding box center [795, 372] width 261 height 20
click at [703, 436] on div "Normal" at bounding box center [798, 437] width 276 height 21
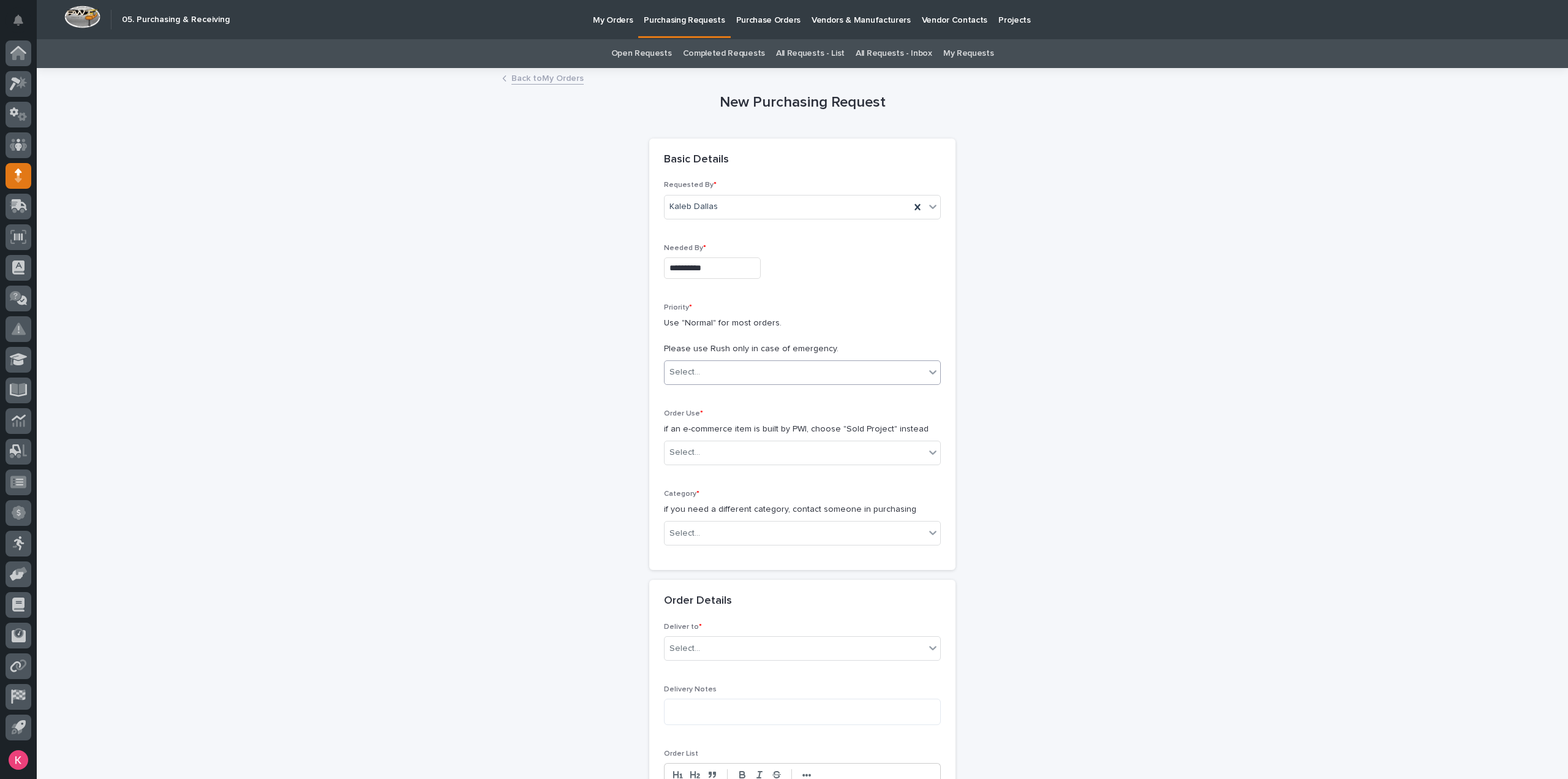
click at [718, 419] on div "Order Use * if an e-commerce item is built by PWI, choose "Sold Project" instea…" at bounding box center [802, 442] width 277 height 66
click at [727, 449] on div "Select..." at bounding box center [795, 452] width 261 height 20
drag, startPoint x: 727, startPoint y: 480, endPoint x: 728, endPoint y: 487, distance: 7.1
click at [725, 482] on div "Sold Project" at bounding box center [798, 475] width 276 height 21
click at [717, 536] on div "Select..." at bounding box center [795, 534] width 261 height 20
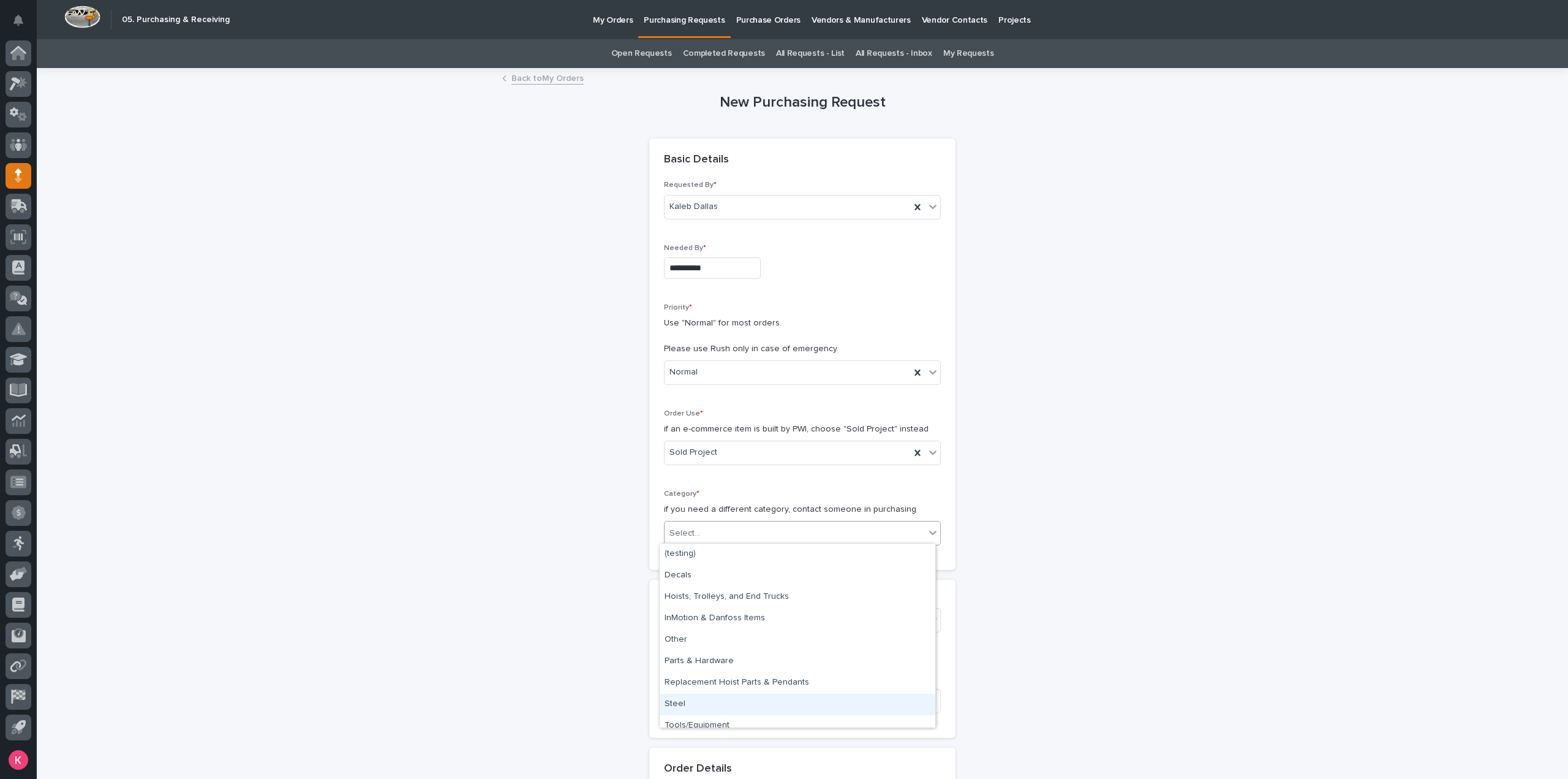
click at [700, 701] on div "Steel" at bounding box center [798, 705] width 276 height 21
click at [733, 619] on div "Select..." at bounding box center [795, 620] width 261 height 20
type input "*****"
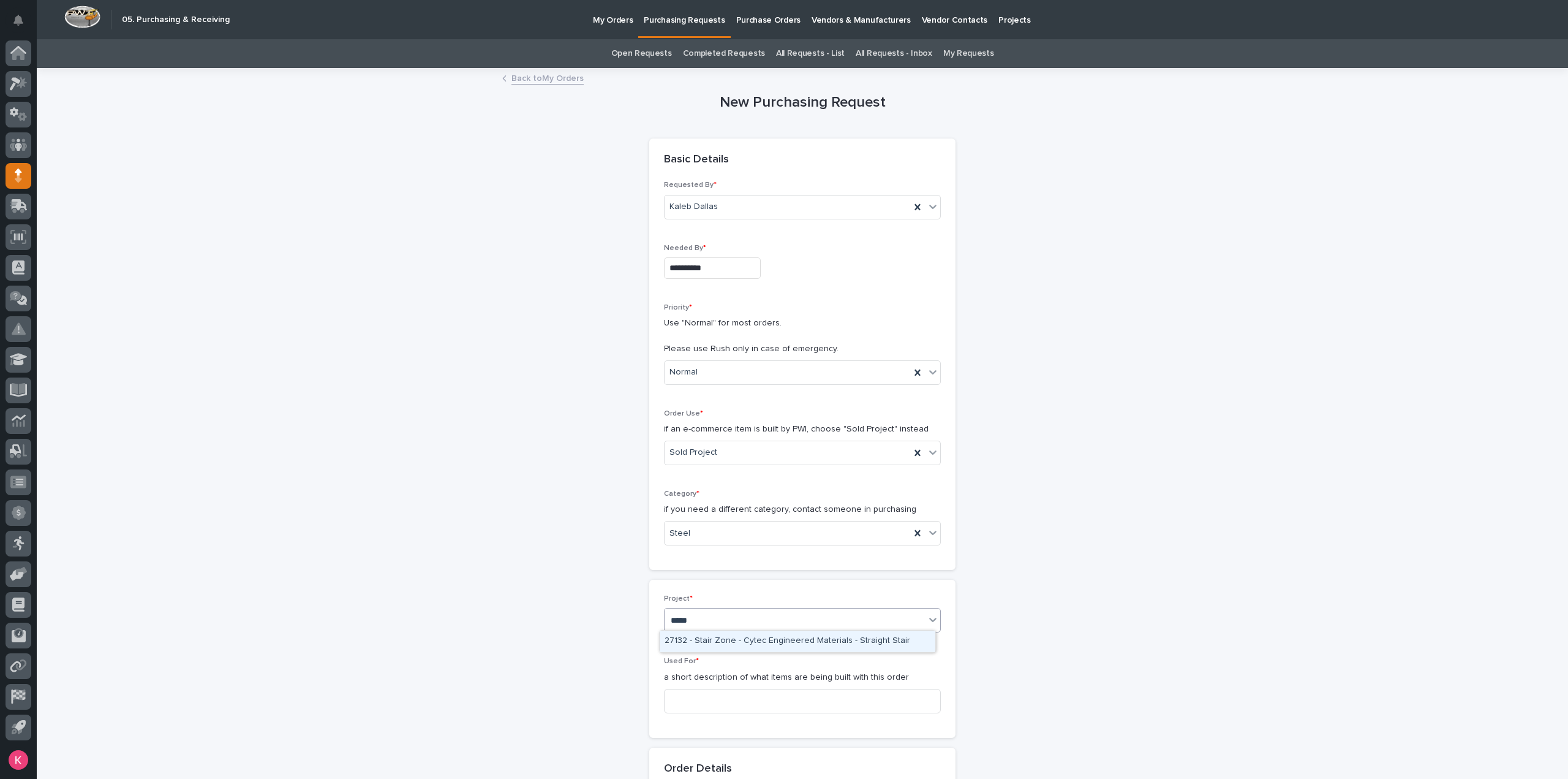
click at [732, 639] on div "27132 - Stair Zone - Cytec Engineered Materials - Straight Stair" at bounding box center [798, 641] width 276 height 21
drag, startPoint x: 736, startPoint y: 689, endPoint x: 739, endPoint y: 696, distance: 7.6
click at [736, 692] on div "Used For * a short description of what items are being built with this order" at bounding box center [802, 690] width 277 height 66
click at [739, 697] on input at bounding box center [802, 701] width 277 height 25
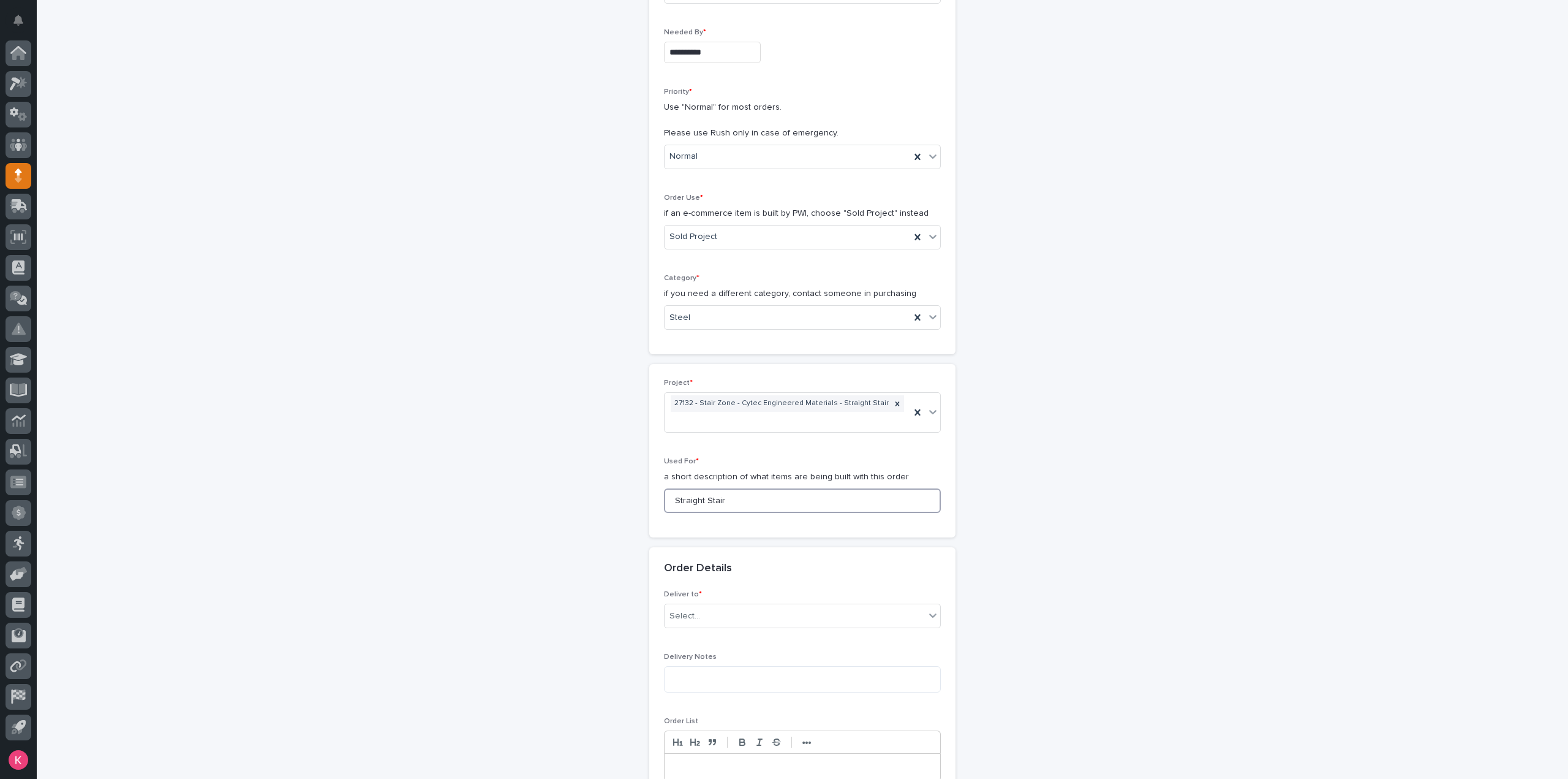
scroll to position [490, 0]
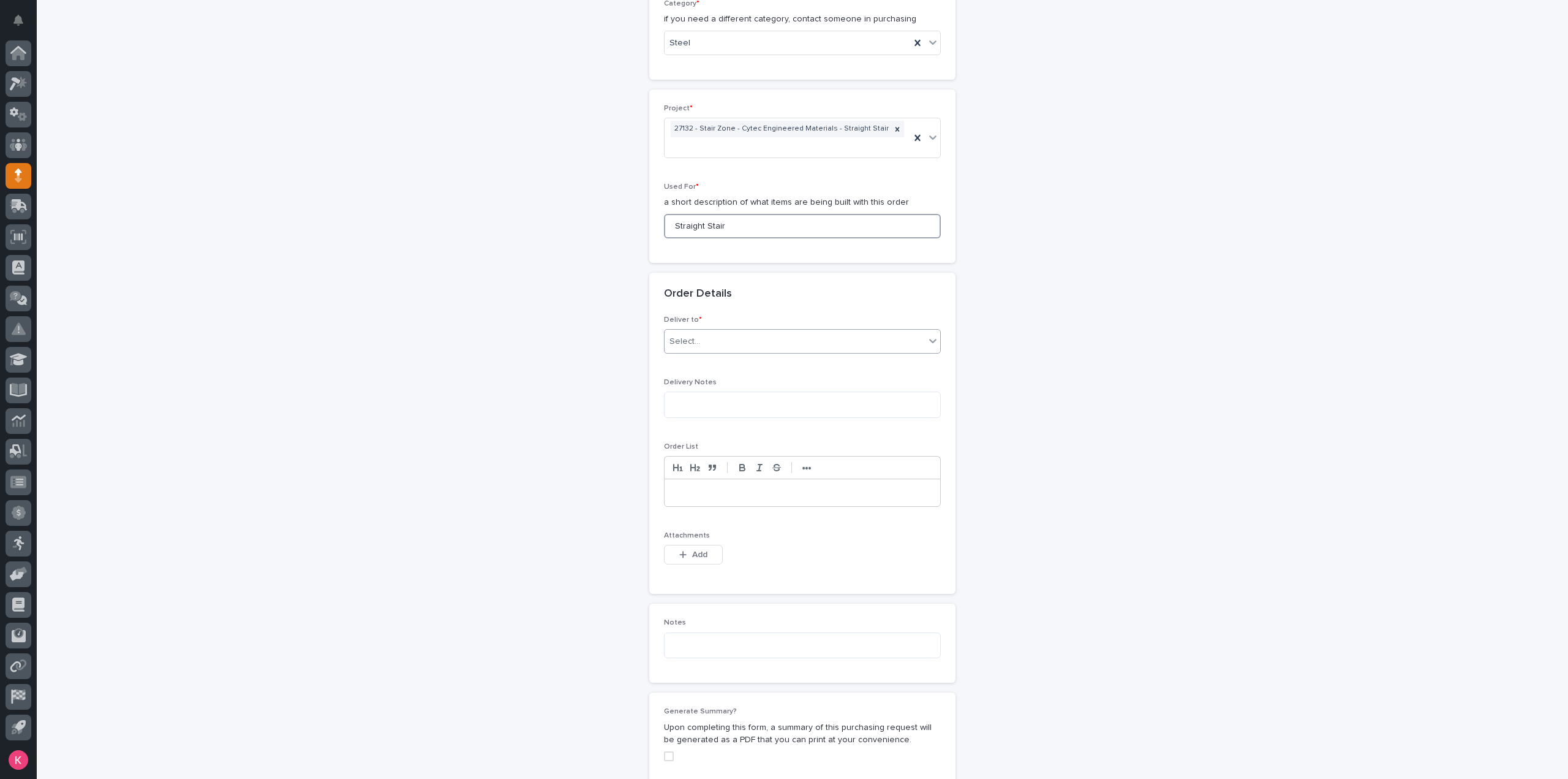
type input "Straight Stair"
click at [710, 331] on div "Select..." at bounding box center [795, 341] width 261 height 20
drag, startPoint x: 718, startPoint y: 349, endPoint x: 724, endPoint y: 401, distance: 52.3
click at [719, 350] on div "PWI" at bounding box center [798, 347] width 276 height 21
click at [700, 531] on div "Attachments This file cannot be opened Download File Add" at bounding box center [802, 555] width 277 height 48
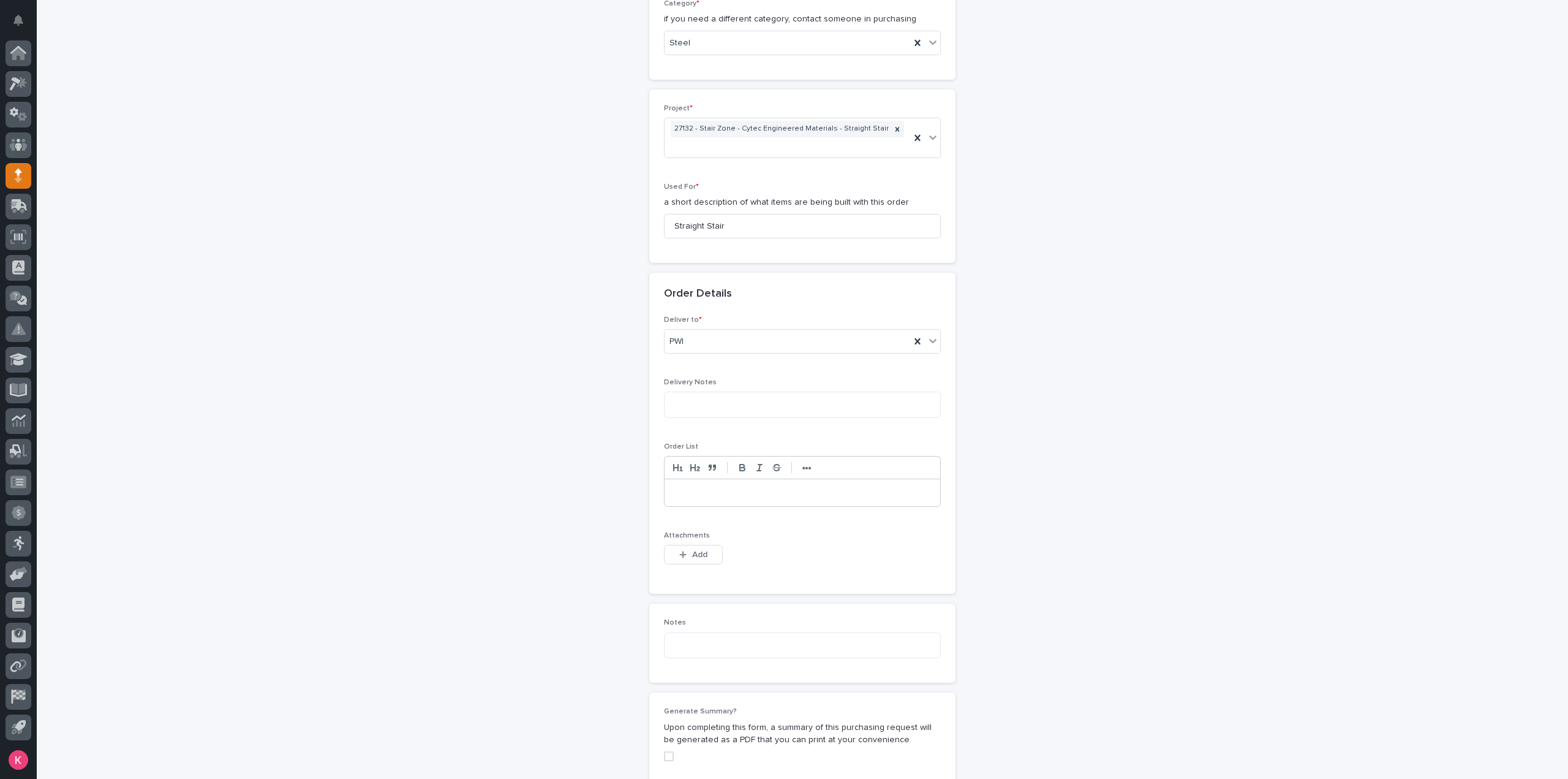
click at [704, 545] on div "Add" at bounding box center [693, 557] width 59 height 25
click at [700, 549] on span "Add" at bounding box center [700, 554] width 15 height 11
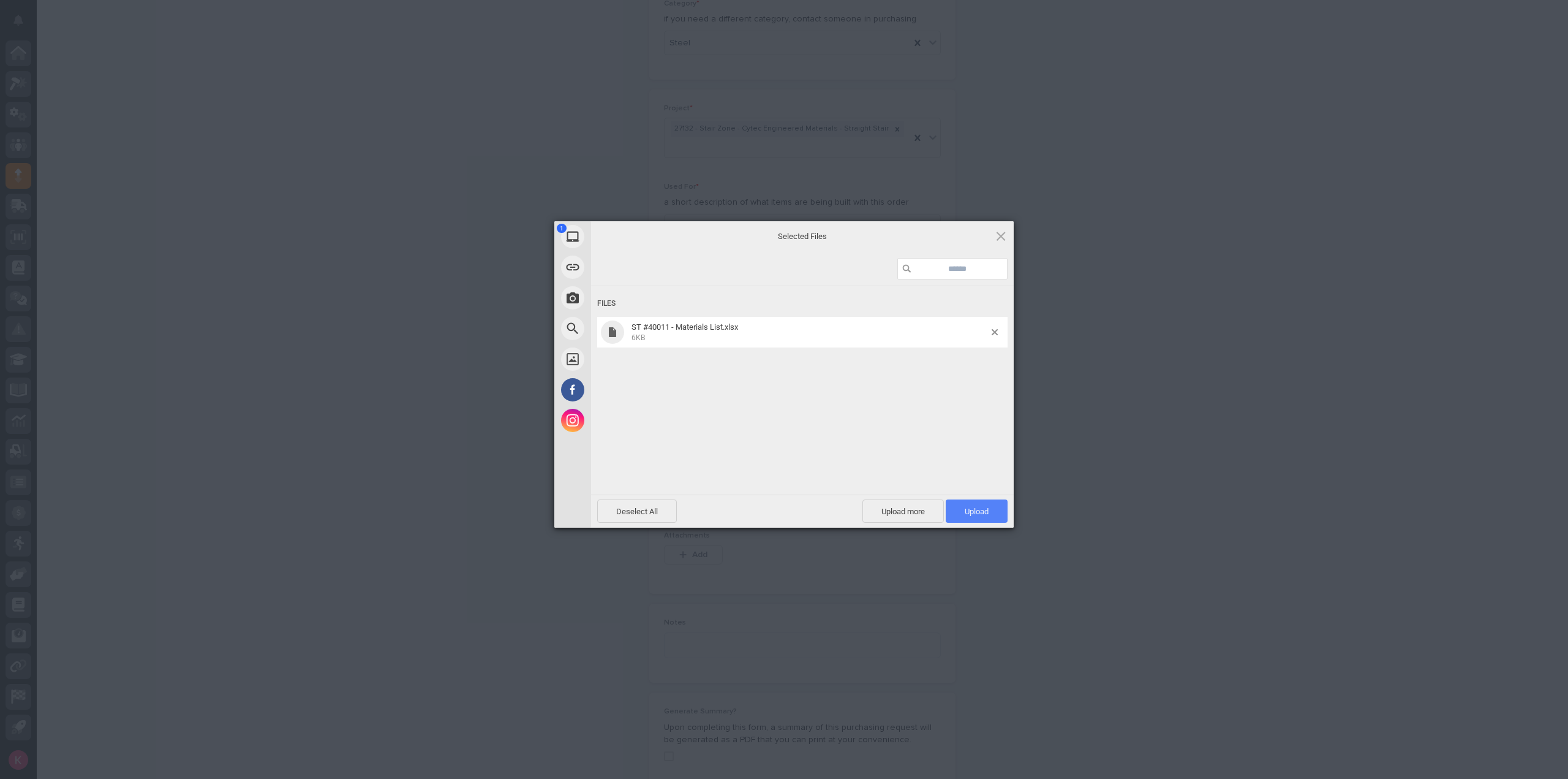
click at [988, 504] on span "Upload 1" at bounding box center [976, 511] width 62 height 23
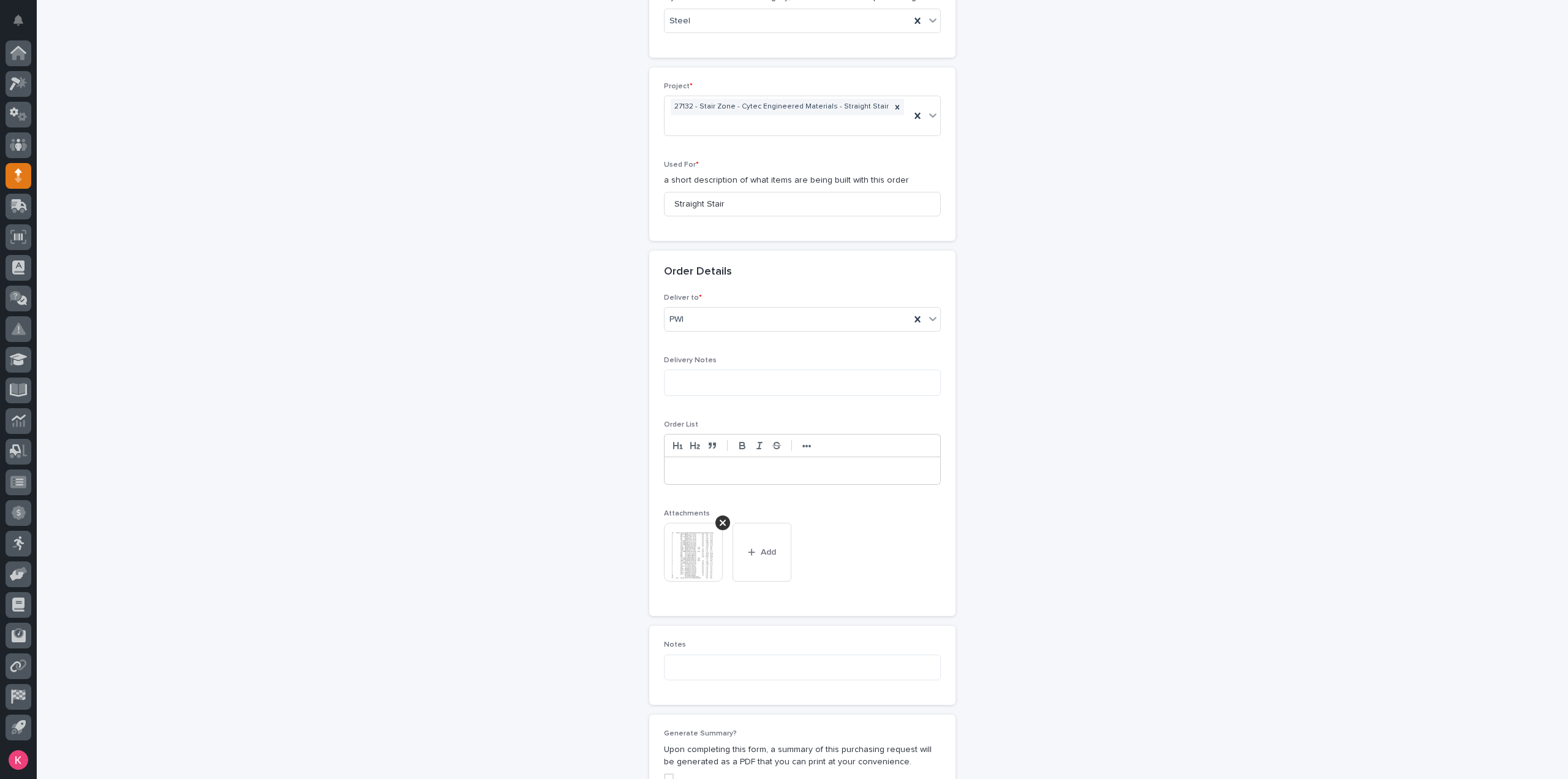
scroll to position [843, 0]
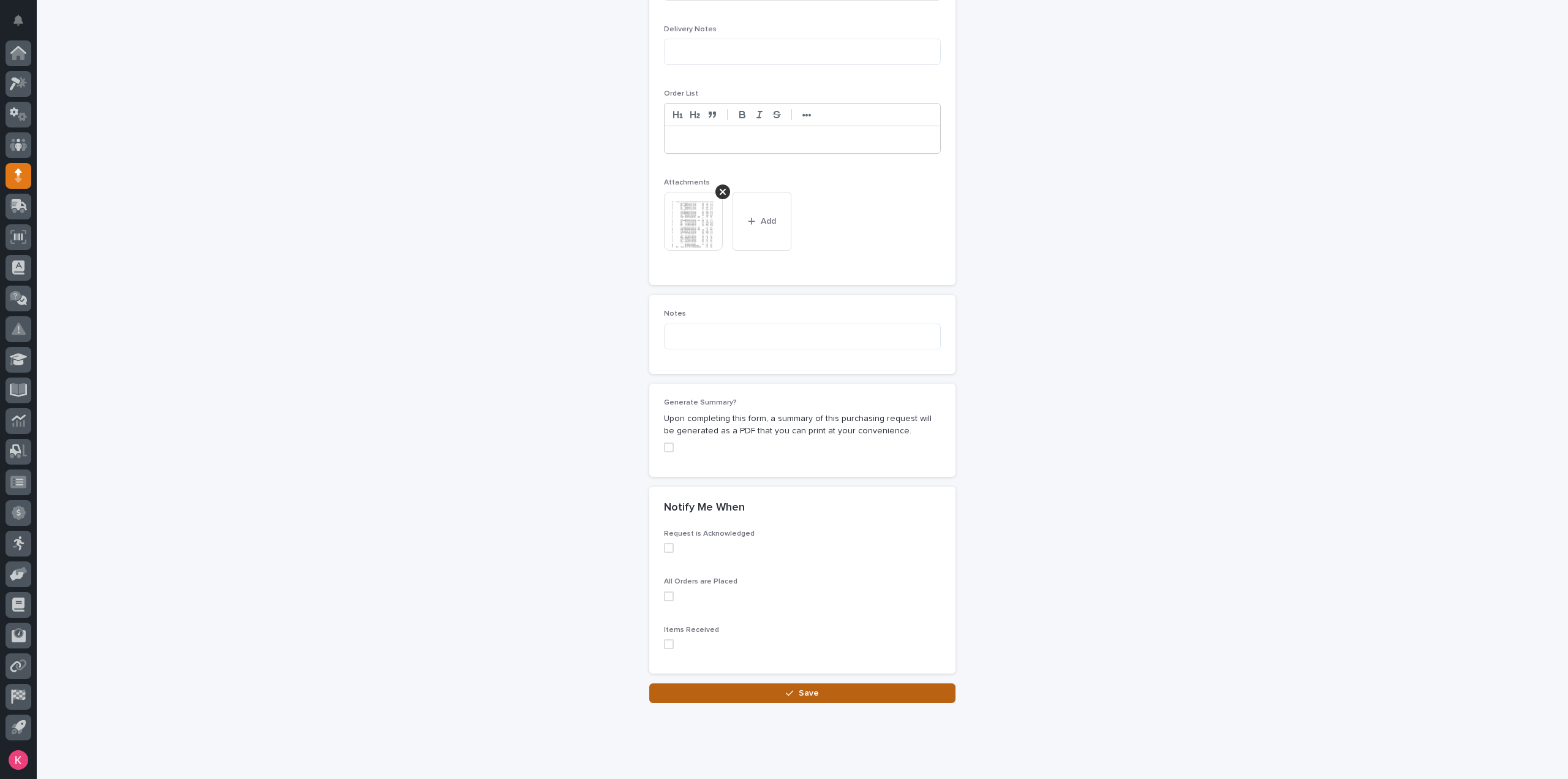
click at [724, 683] on button "Save" at bounding box center [802, 693] width 307 height 20
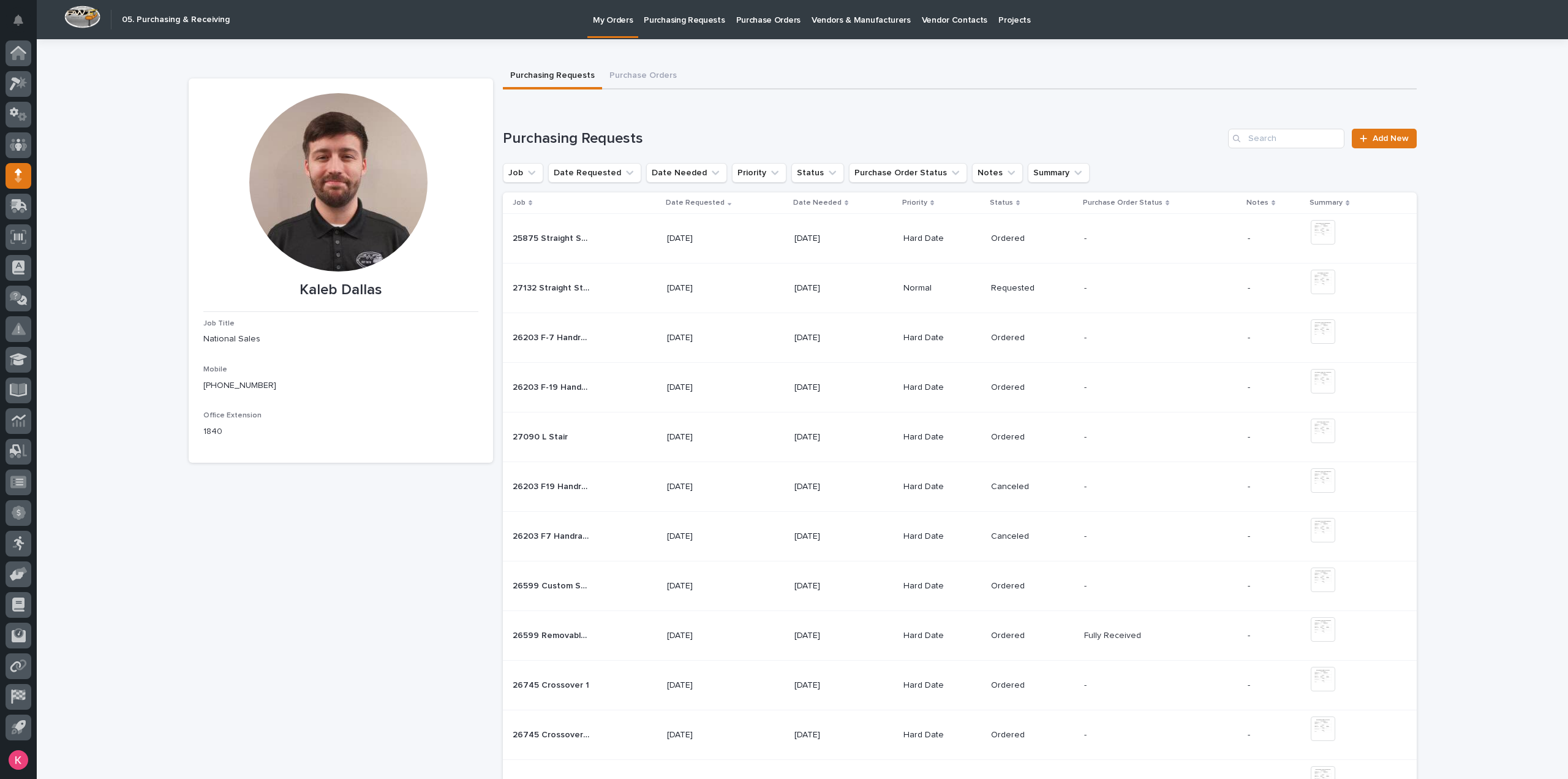
click at [431, 115] on div at bounding box center [338, 186] width 270 height 188
click at [10, 78] on icon at bounding box center [18, 84] width 18 height 14
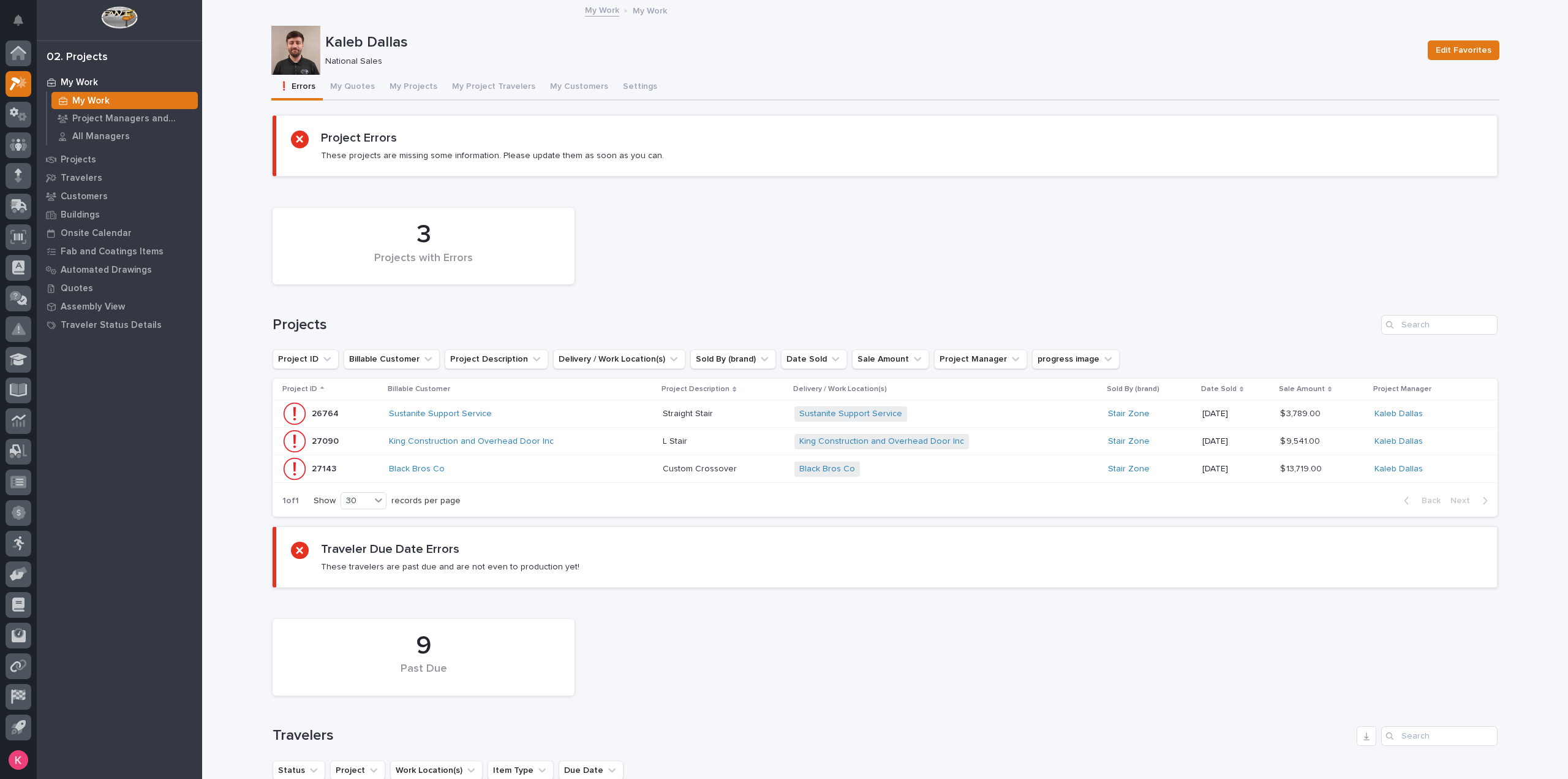
click at [356, 90] on button "My Quotes" at bounding box center [353, 88] width 60 height 26
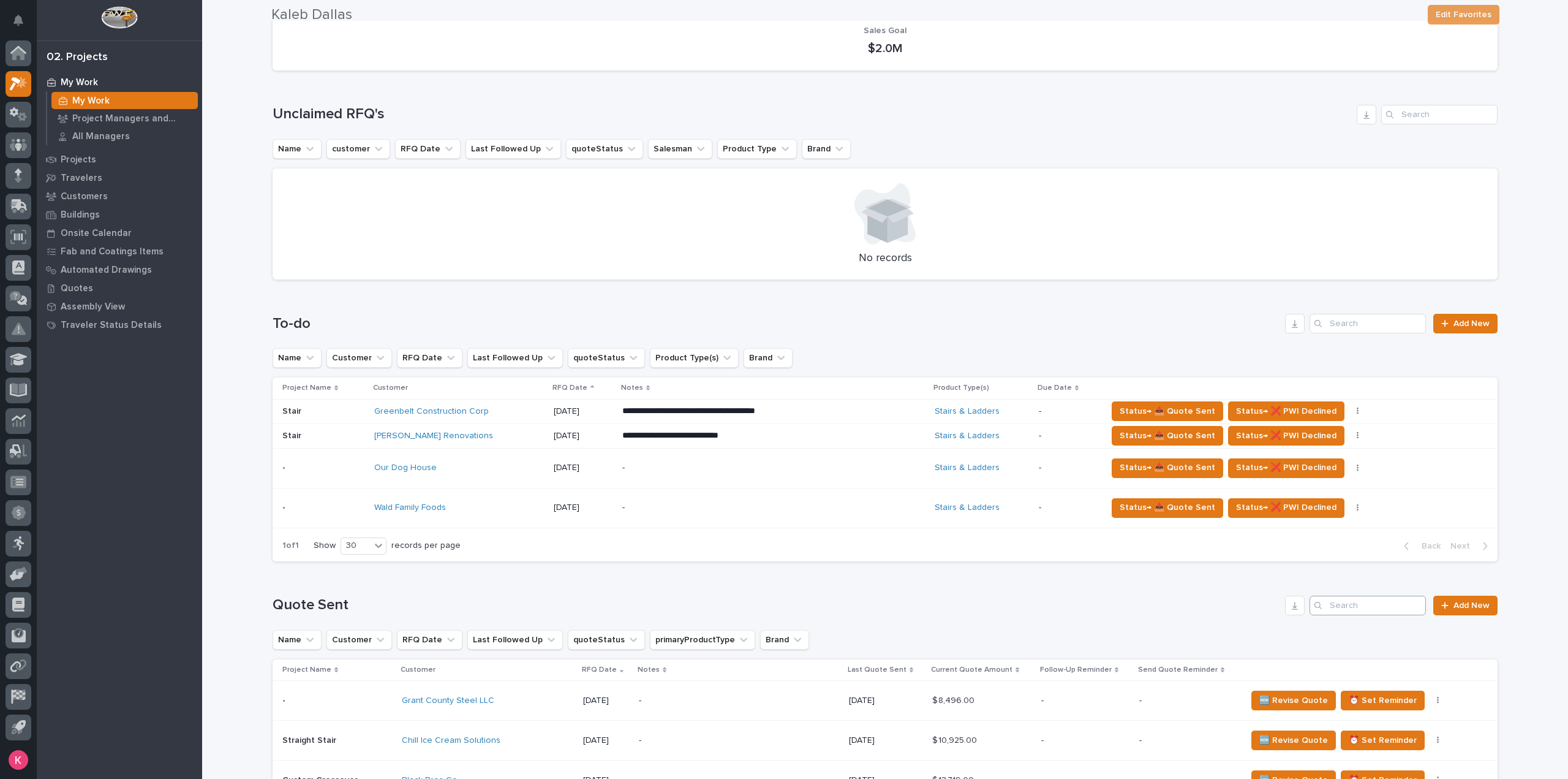
scroll to position [551, 0]
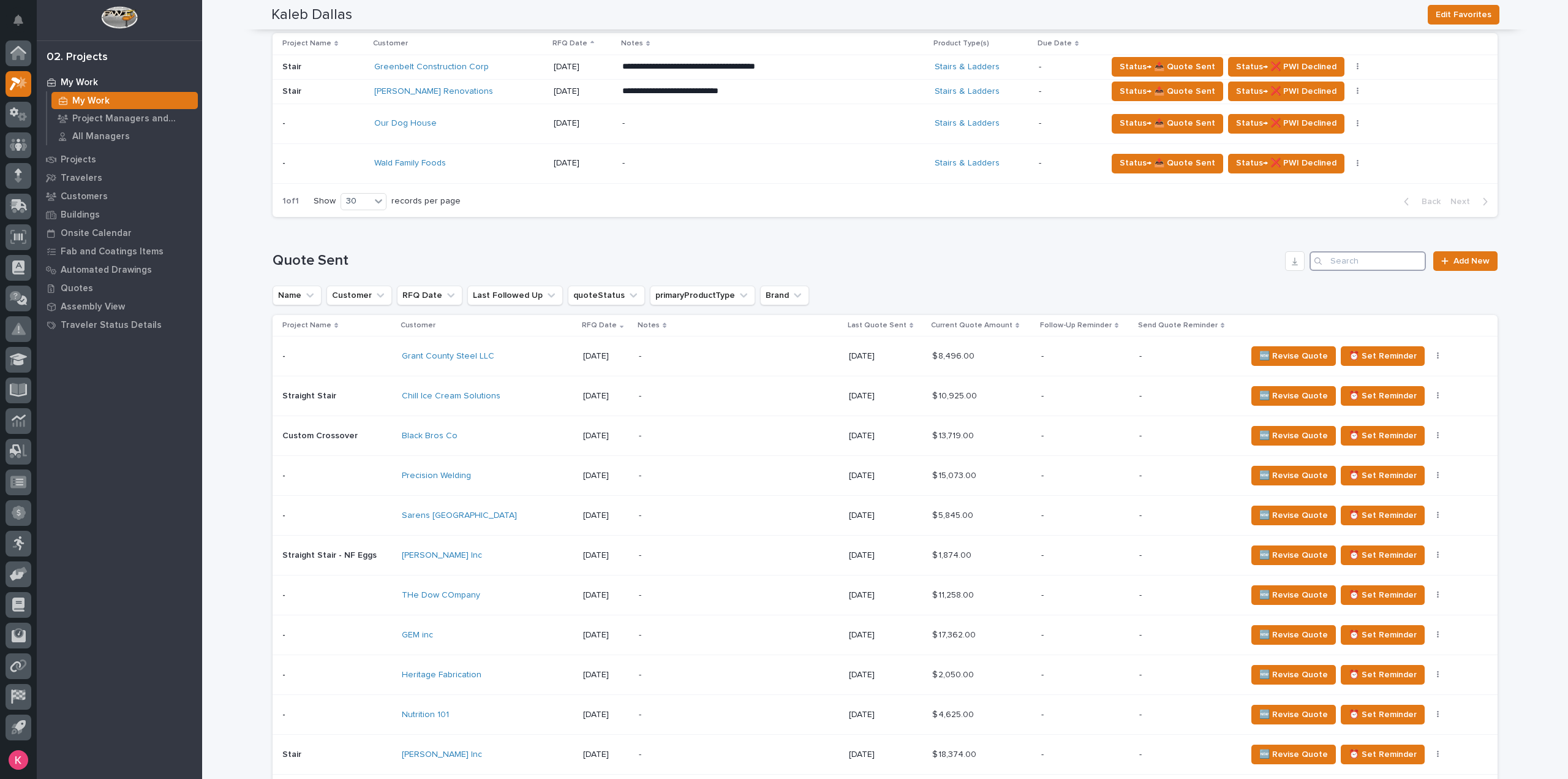
click at [1384, 261] on input "Search" at bounding box center [1368, 261] width 116 height 20
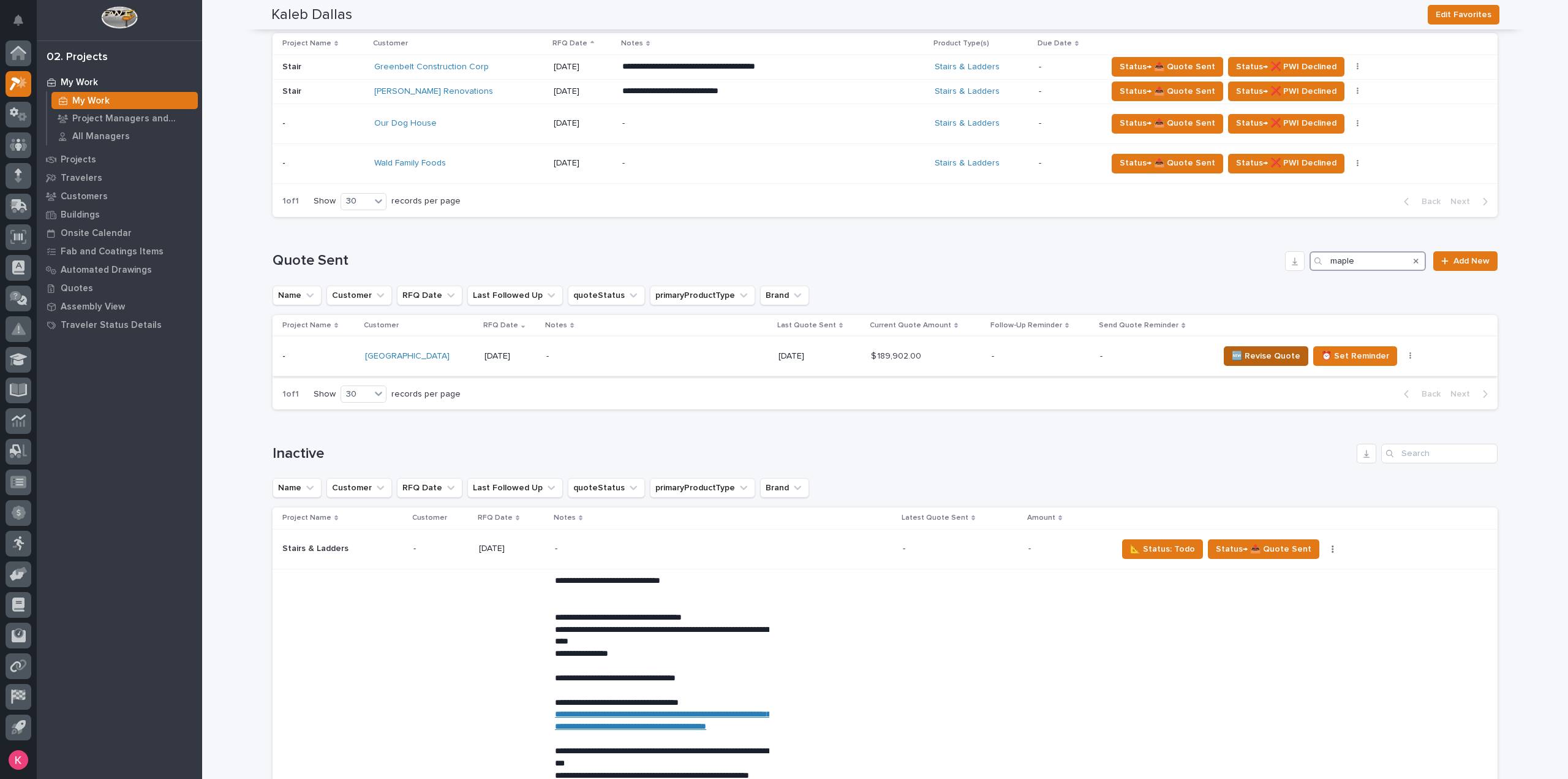
type input "maple"
click at [1261, 357] on span "🆕 Revise Quote" at bounding box center [1266, 356] width 69 height 15
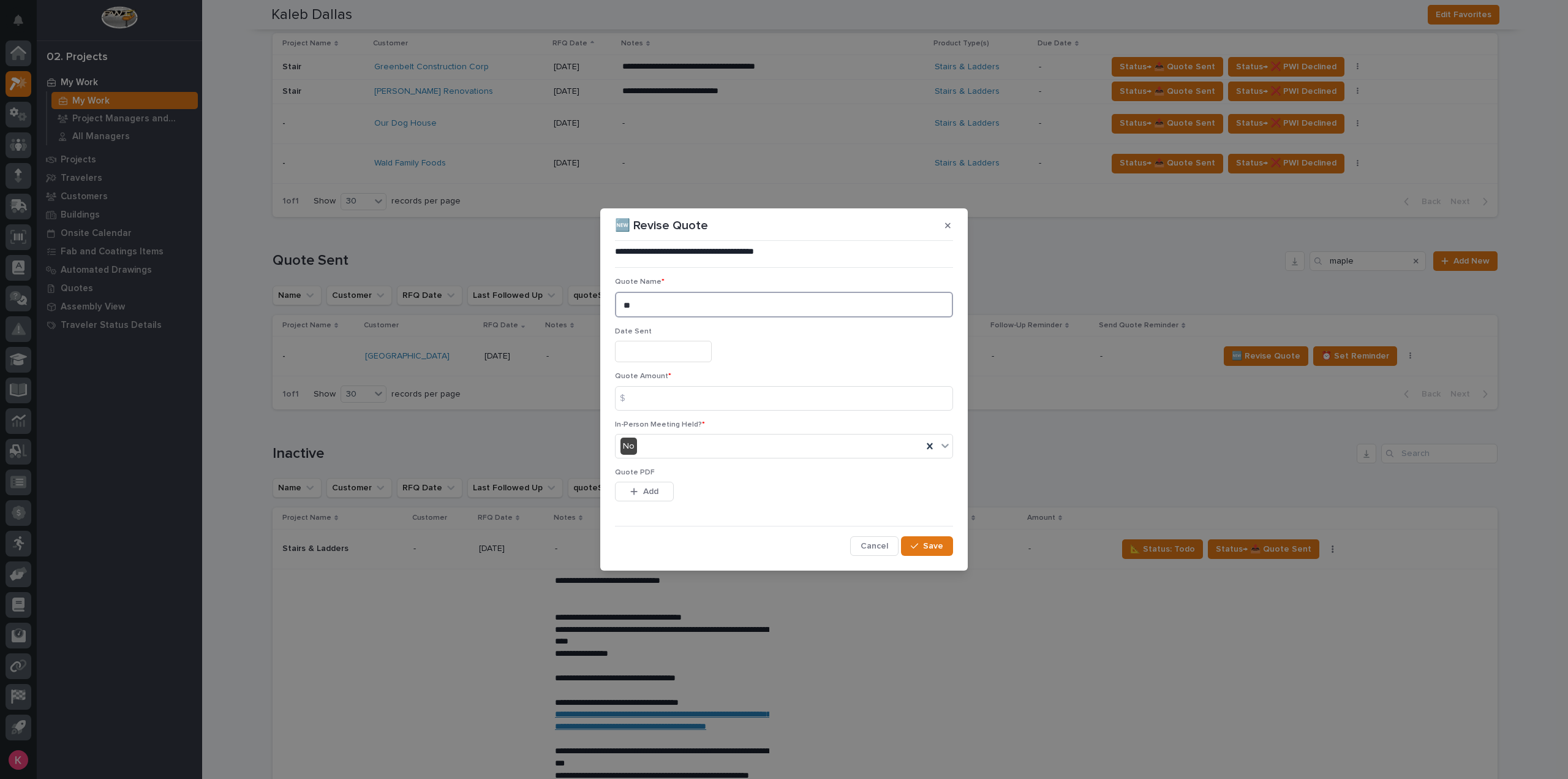
click at [670, 304] on textarea "**" at bounding box center [783, 304] width 338 height 26
click at [664, 393] on input at bounding box center [783, 399] width 338 height 25
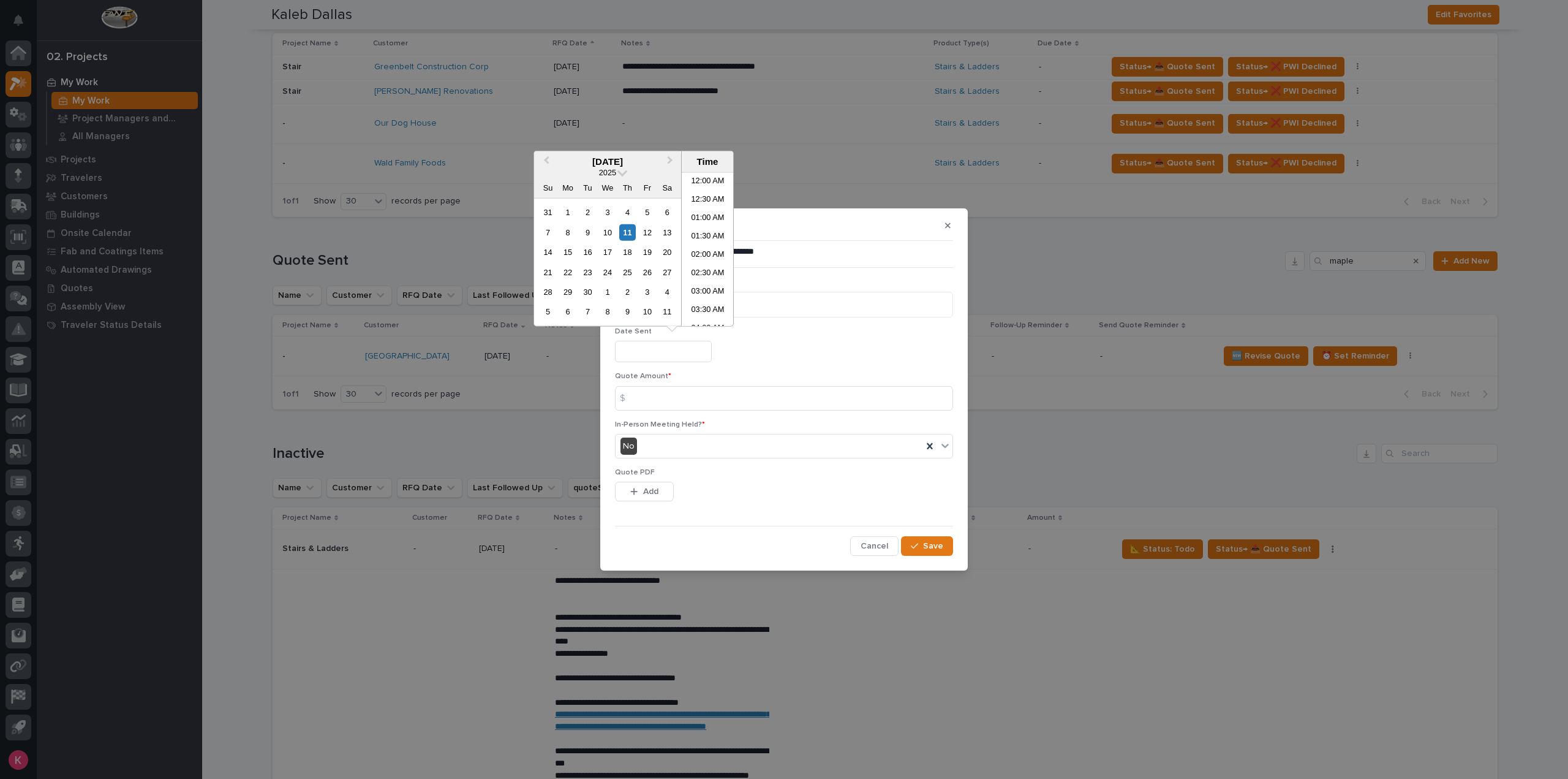
click at [653, 353] on input "text" at bounding box center [663, 351] width 97 height 21
click at [633, 237] on div "11" at bounding box center [628, 232] width 17 height 17
type input "**********"
click at [622, 235] on div "11" at bounding box center [628, 232] width 17 height 17
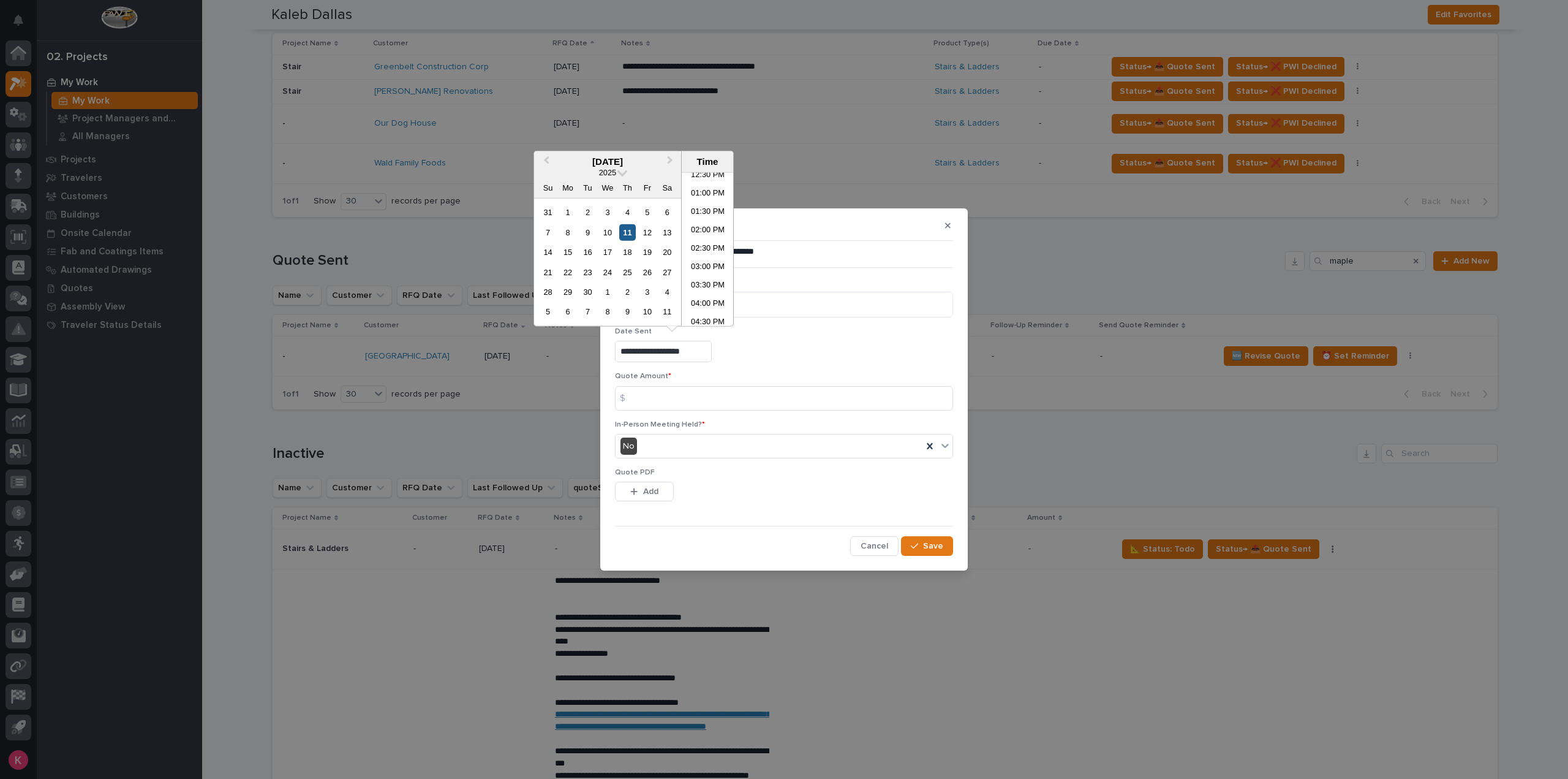
click at [628, 236] on div "11" at bounding box center [628, 232] width 17 height 17
click at [746, 412] on div "Quote Amount * $" at bounding box center [783, 396] width 338 height 48
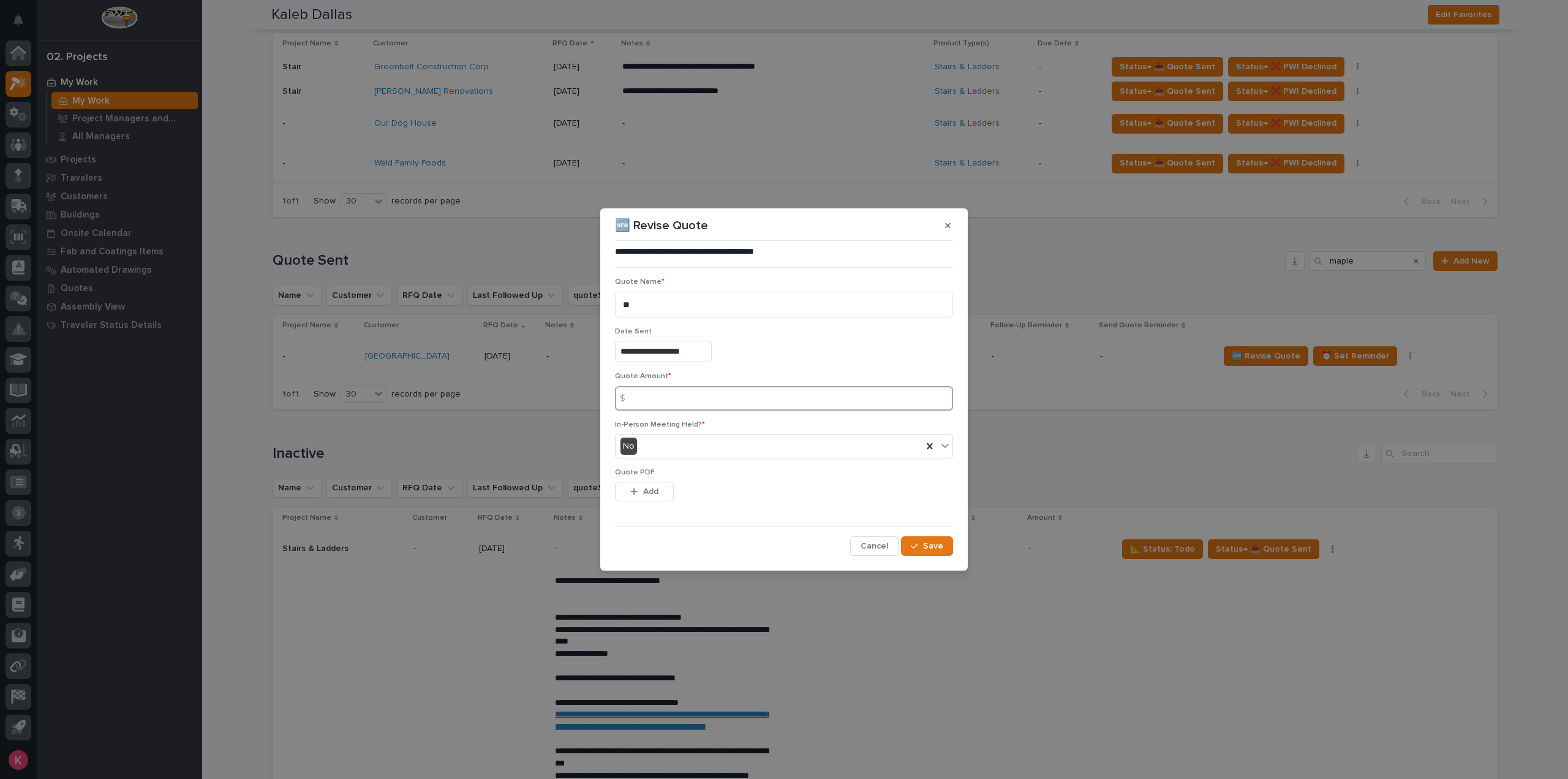
click at [697, 399] on input at bounding box center [783, 399] width 338 height 25
type input "12613"
click at [960, 548] on section "**********" at bounding box center [784, 390] width 368 height 363
click at [946, 547] on button "Save" at bounding box center [927, 546] width 52 height 20
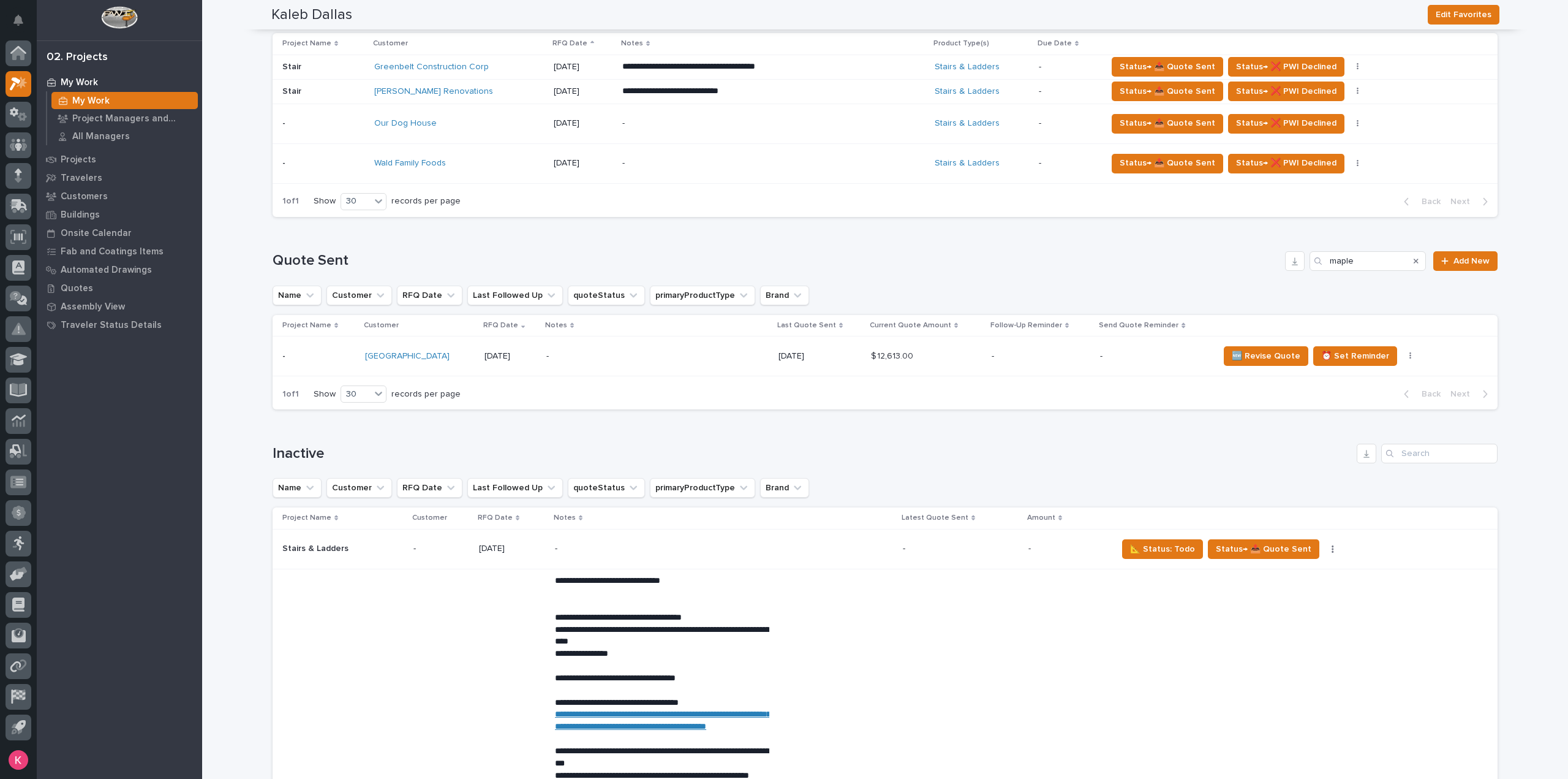
scroll to position [0, 0]
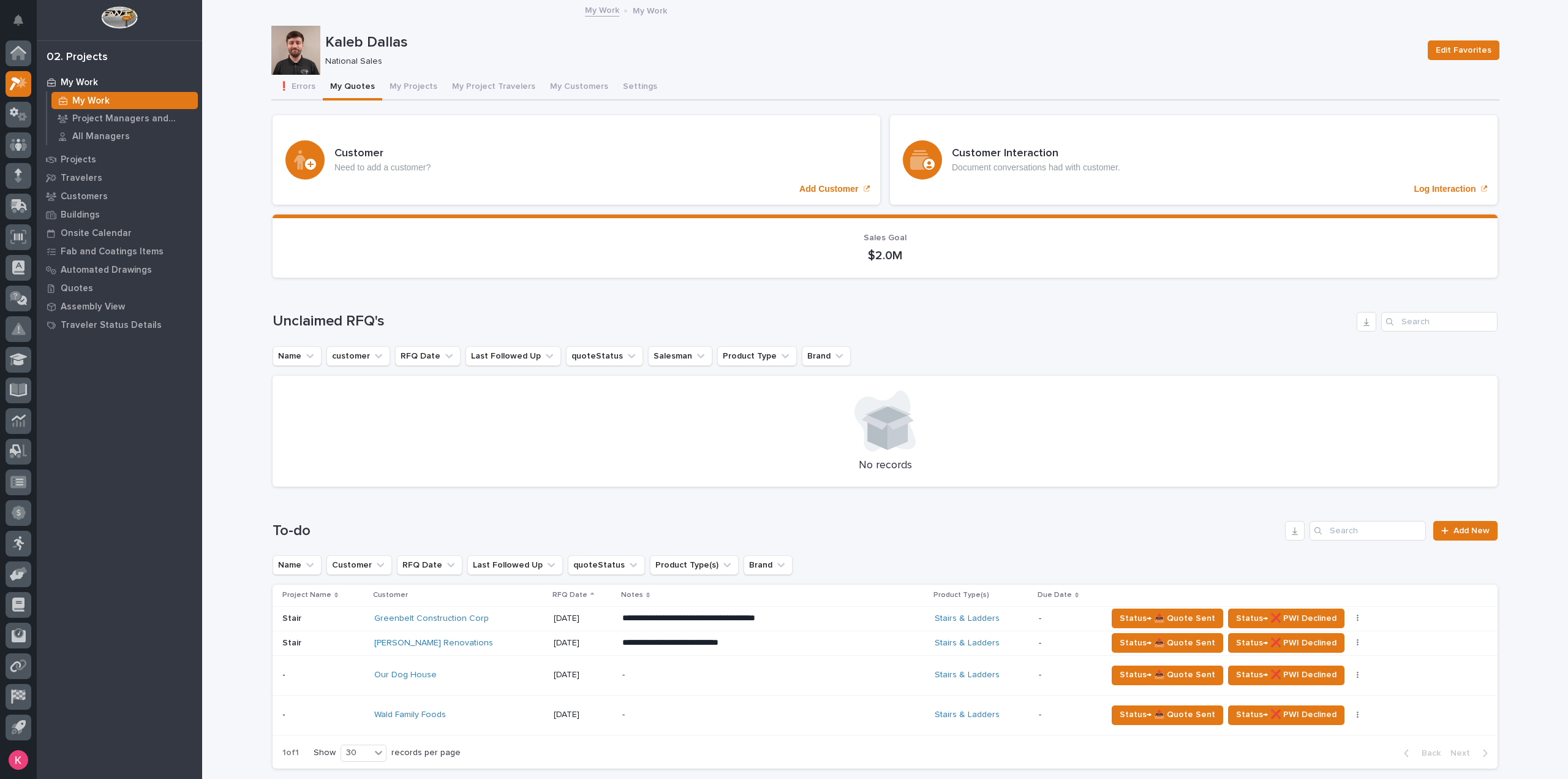
click at [348, 95] on button "My Quotes" at bounding box center [353, 88] width 60 height 26
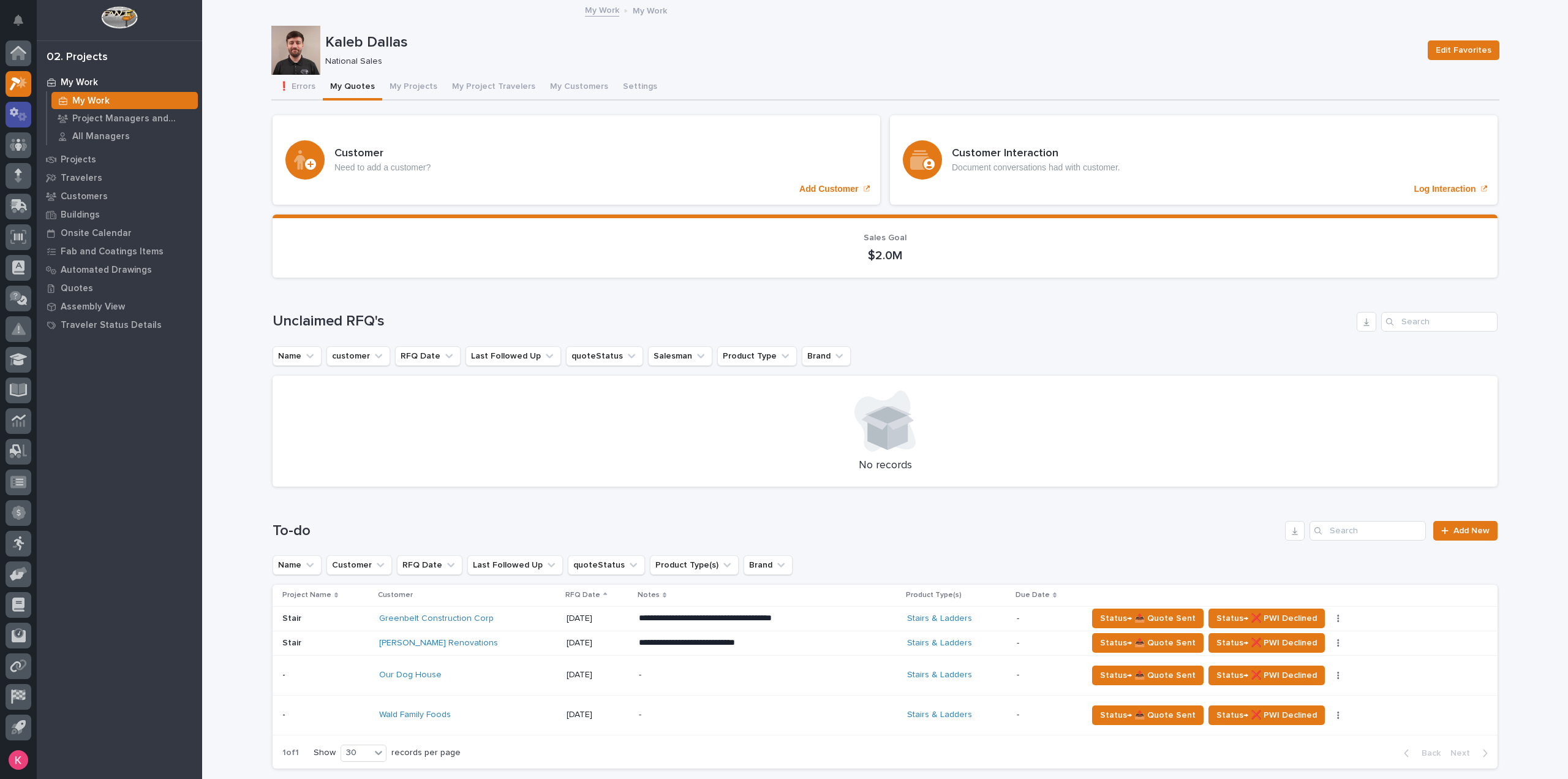
click at [12, 110] on icon at bounding box center [14, 112] width 8 height 9
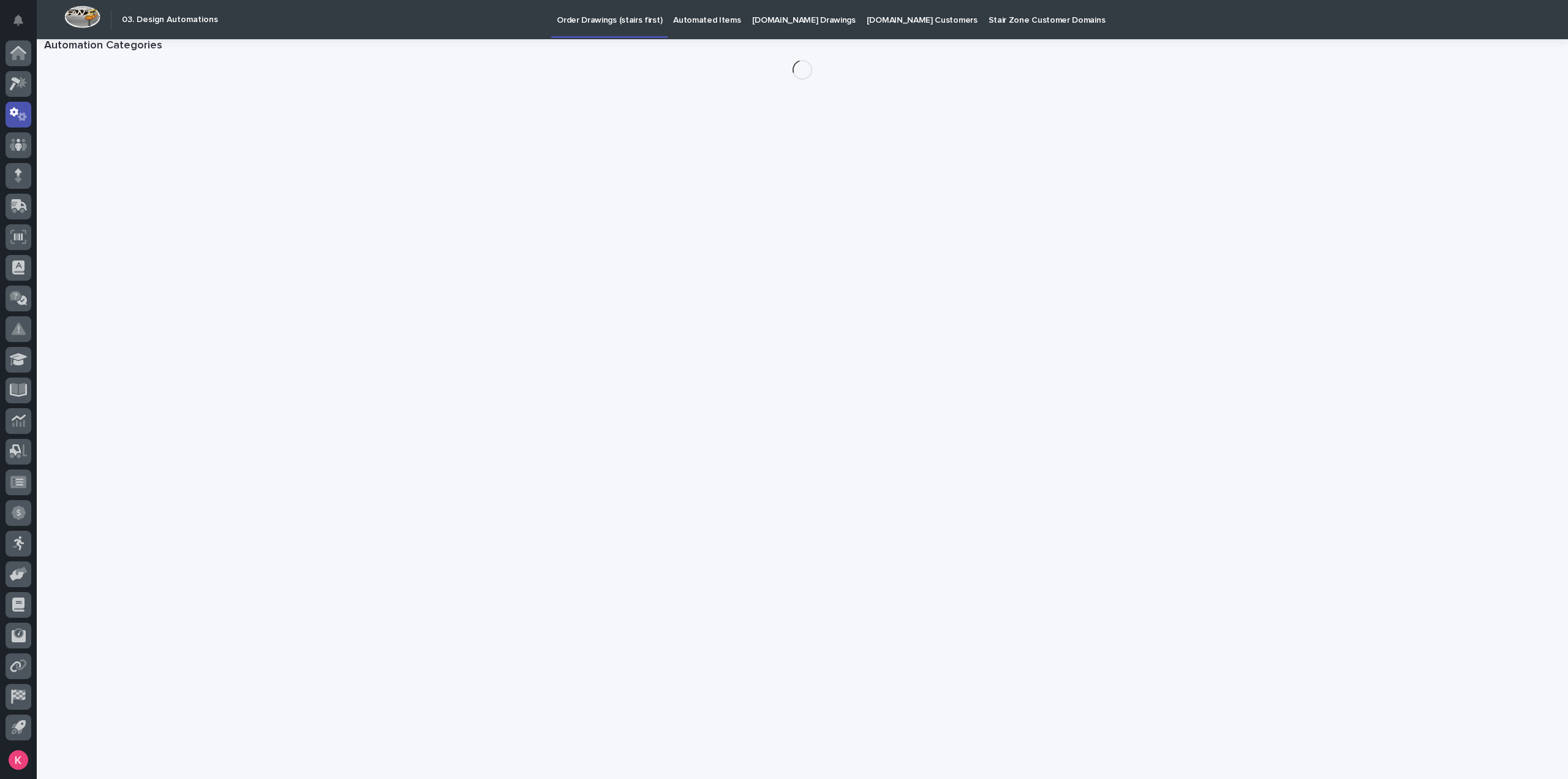
click at [746, 32] on link "[DOMAIN_NAME] Drawings" at bounding box center [803, 19] width 114 height 38
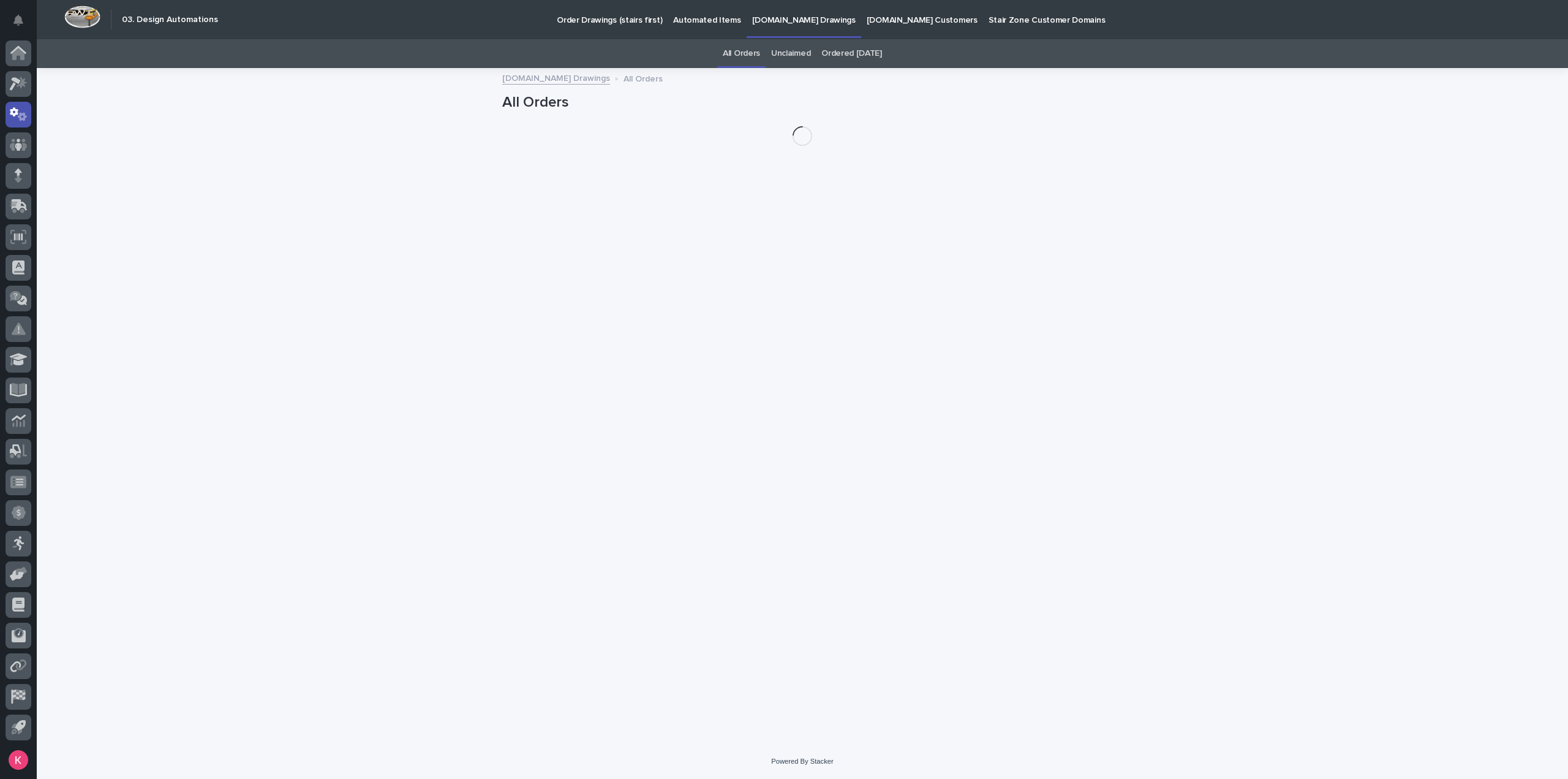
click at [691, 28] on link "Automated Items" at bounding box center [707, 19] width 78 height 38
click at [838, 63] on link "All Automations" at bounding box center [839, 54] width 60 height 29
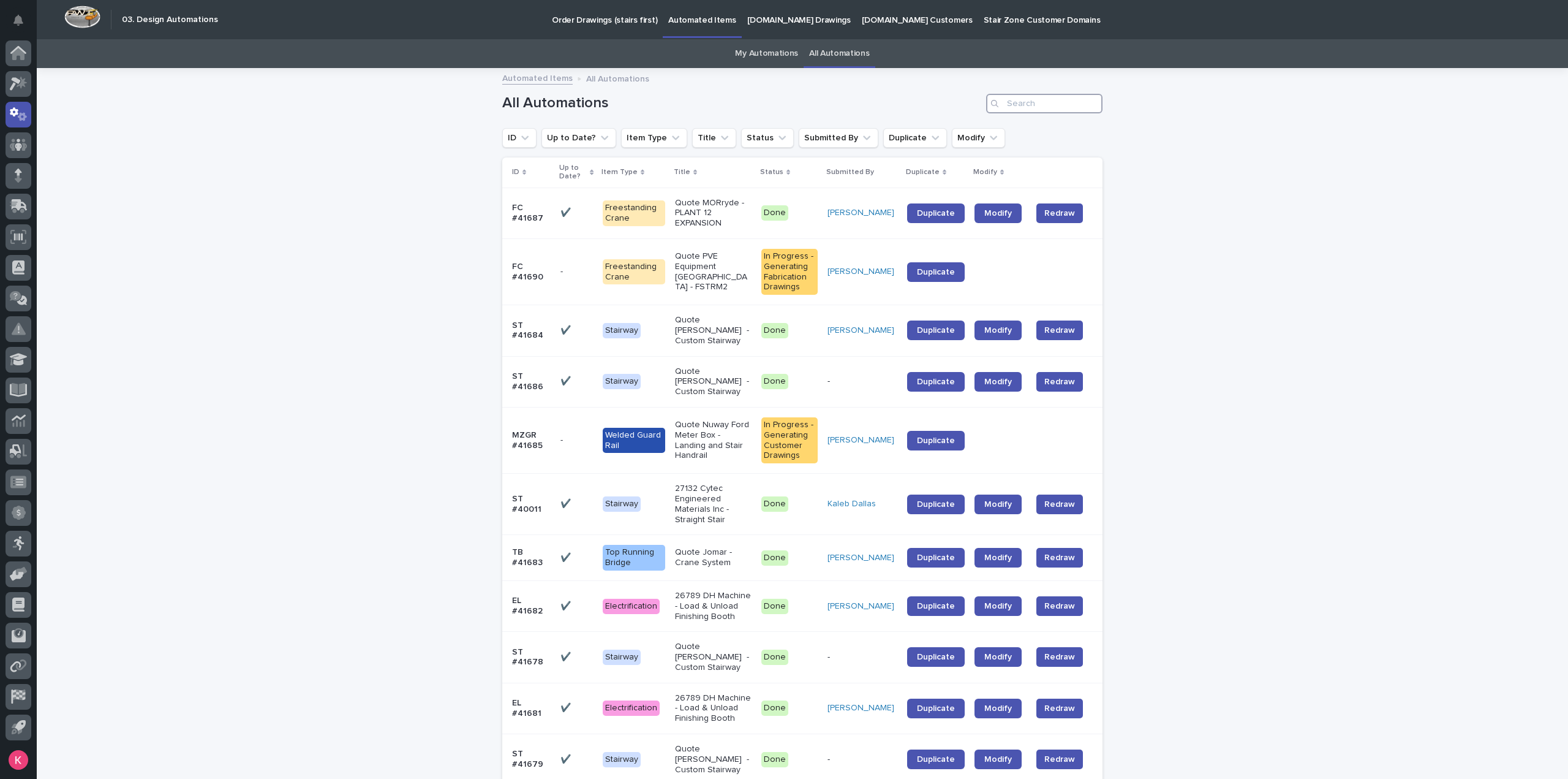
click at [1024, 107] on input "Search" at bounding box center [1045, 104] width 116 height 20
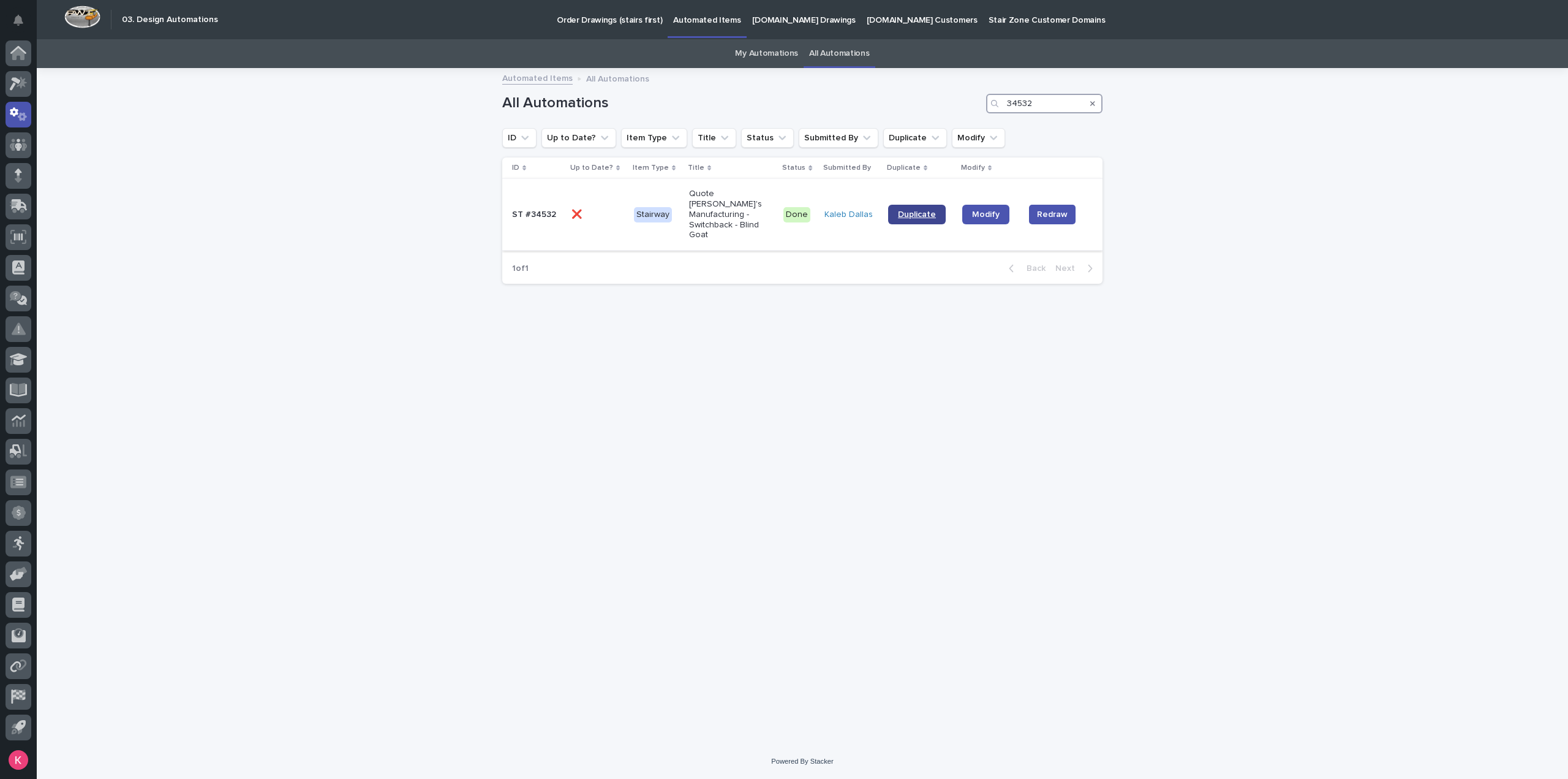
type input "34532"
click at [922, 215] on link "Duplicate" at bounding box center [917, 215] width 57 height 20
